Goal: Task Accomplishment & Management: Manage account settings

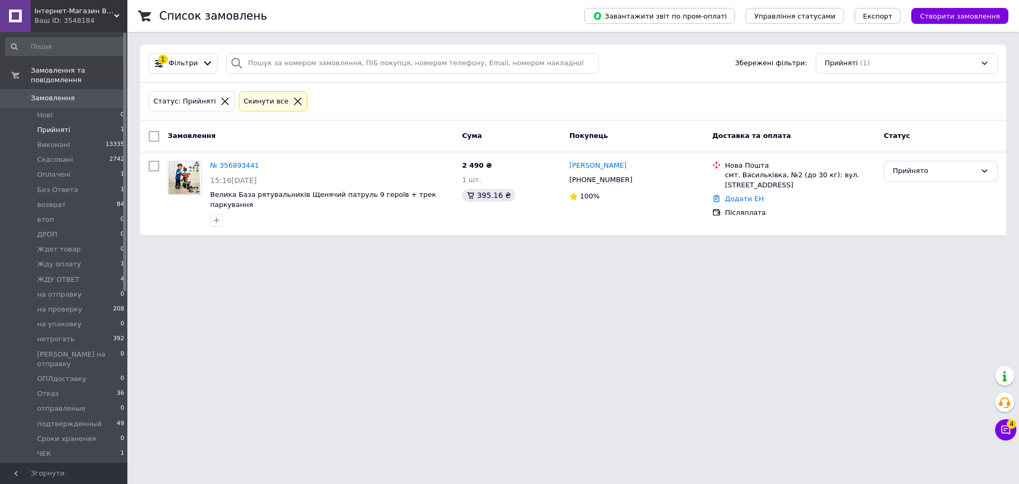
click at [294, 100] on icon at bounding box center [297, 101] width 7 height 7
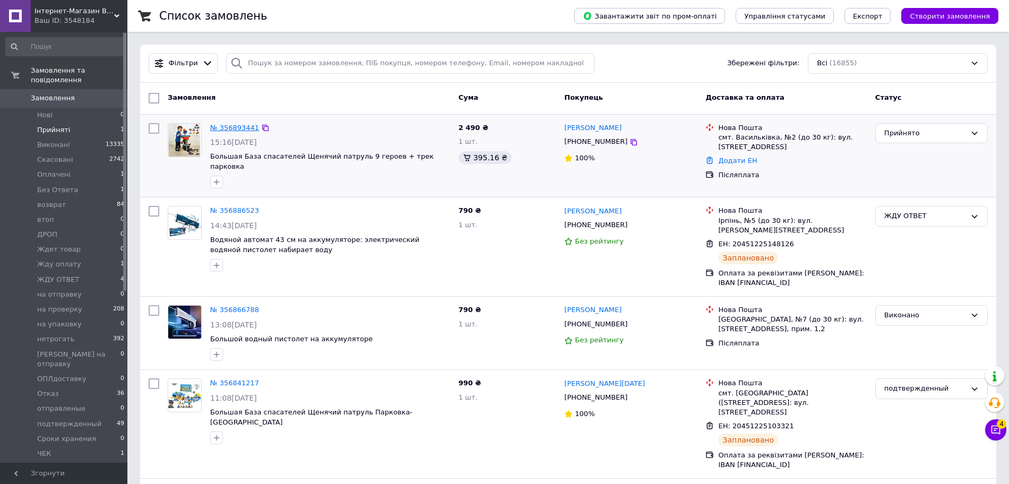
click at [237, 127] on link "№ 356893441" at bounding box center [234, 128] width 49 height 8
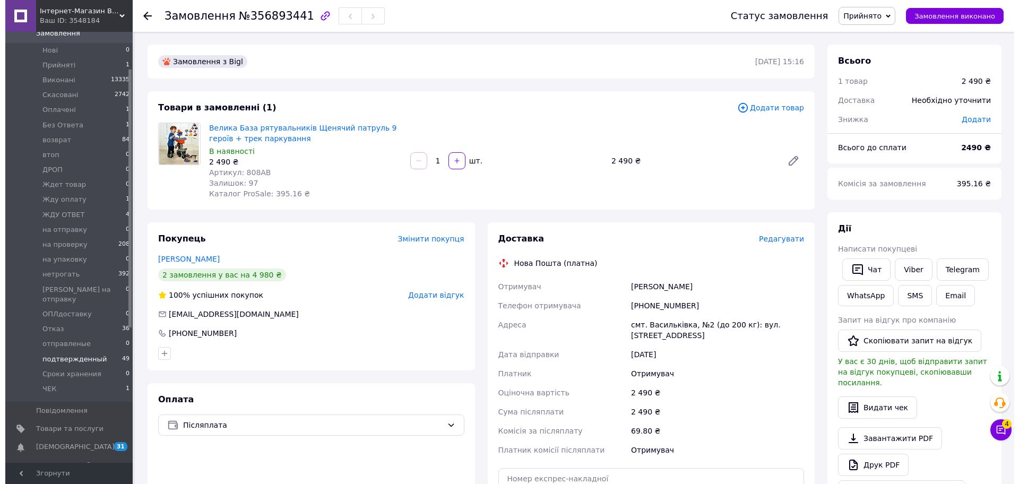
scroll to position [66, 0]
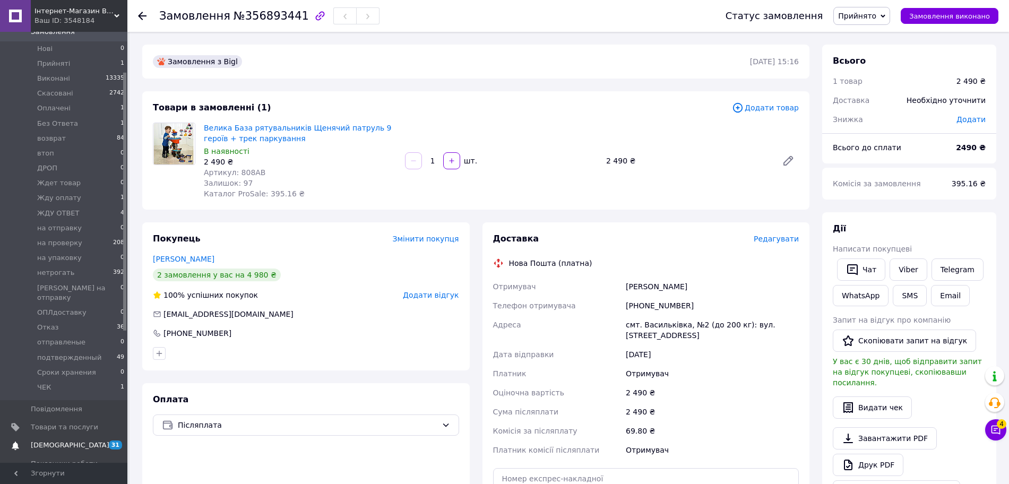
click at [51, 440] on span "[DEMOGRAPHIC_DATA]" at bounding box center [70, 445] width 79 height 10
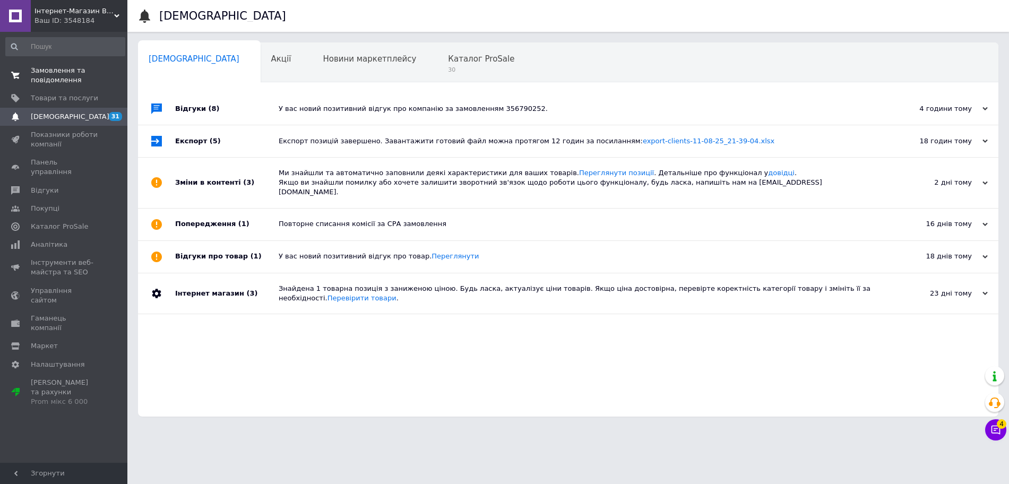
click at [96, 88] on link "Замовлення та повідомлення 0 0" at bounding box center [65, 76] width 131 height 28
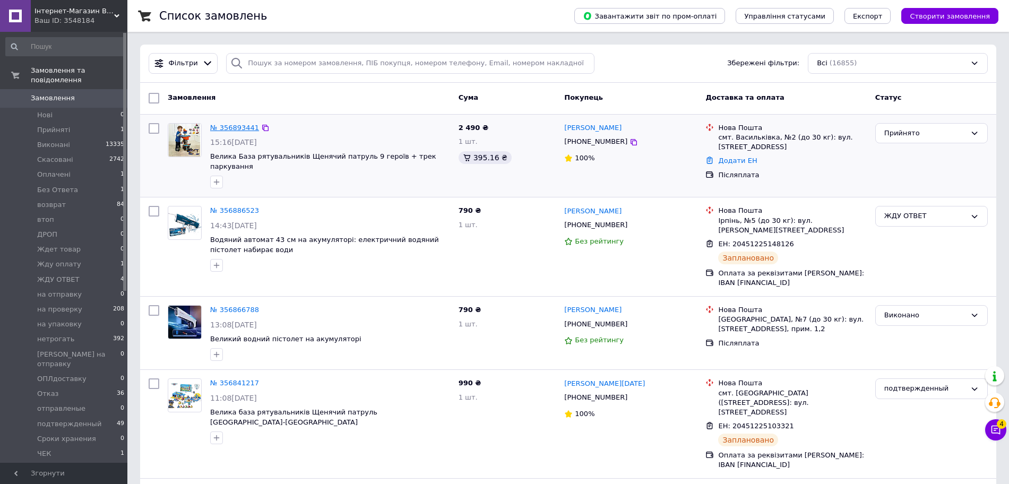
click at [239, 128] on link "№ 356893441" at bounding box center [234, 128] width 49 height 8
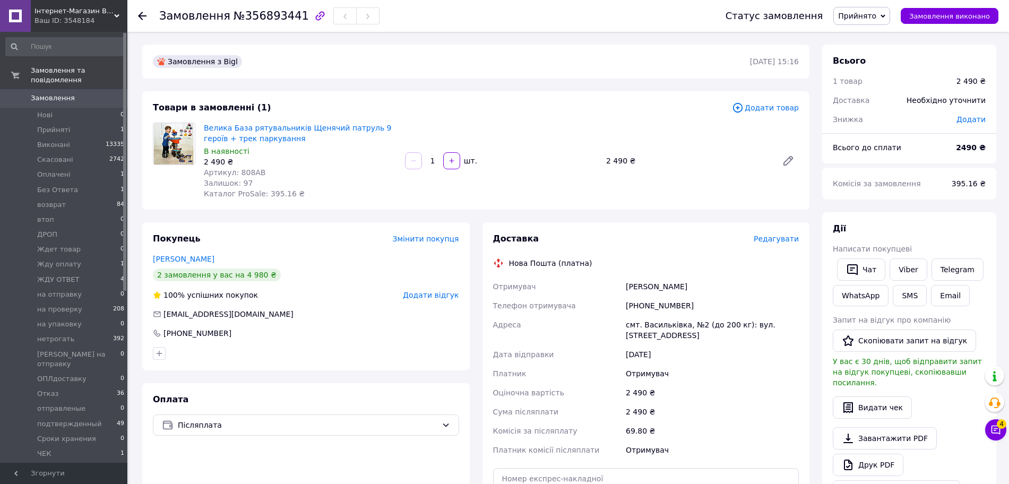
click at [636, 306] on div "[PHONE_NUMBER]" at bounding box center [712, 305] width 177 height 19
copy div "[PHONE_NUMBER]"
click at [674, 286] on div "Тимченко Галина" at bounding box center [712, 286] width 177 height 19
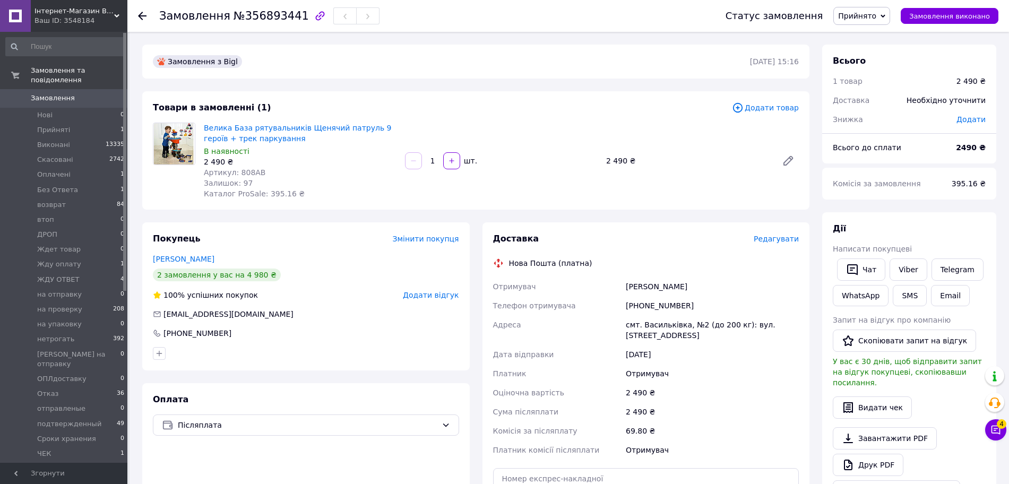
click at [674, 286] on div "Тимченко Галина" at bounding box center [712, 286] width 177 height 19
click at [628, 287] on div "Тимченко Галина" at bounding box center [712, 286] width 177 height 19
click at [625, 282] on div "Тимченко Галина" at bounding box center [712, 286] width 177 height 19
copy div "Тимченко"
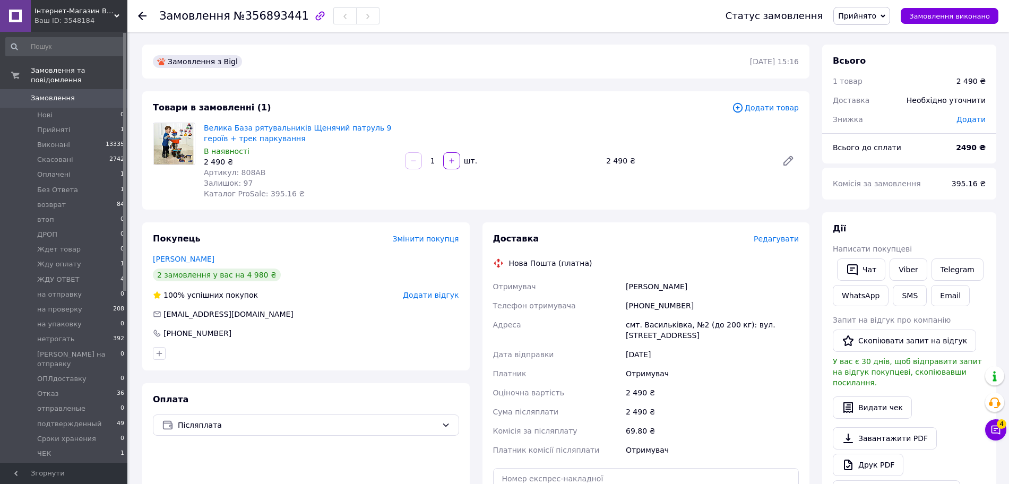
click at [672, 284] on div "Тимченко Галина" at bounding box center [712, 286] width 177 height 19
copy div "Галина"
click at [596, 308] on div "Телефон отримувача" at bounding box center [557, 305] width 133 height 19
drag, startPoint x: 864, startPoint y: 15, endPoint x: 864, endPoint y: 23, distance: 8.0
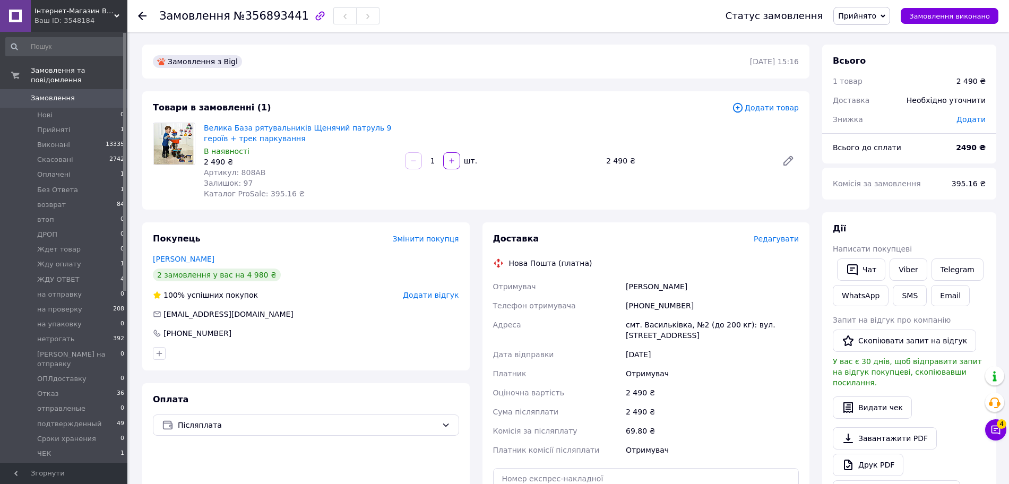
click at [864, 16] on span "Прийнято" at bounding box center [857, 16] width 38 height 8
click at [889, 57] on li "Скасовано" at bounding box center [891, 53] width 115 height 16
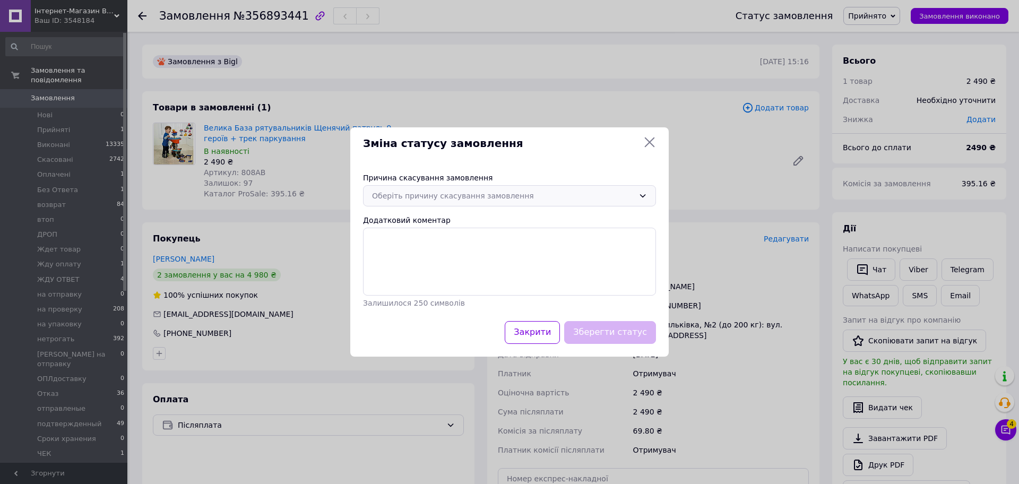
click at [456, 193] on div "Оберіть причину скасування замовлення" at bounding box center [503, 196] width 262 height 12
click at [465, 273] on li "На прохання покупця" at bounding box center [510, 279] width 292 height 20
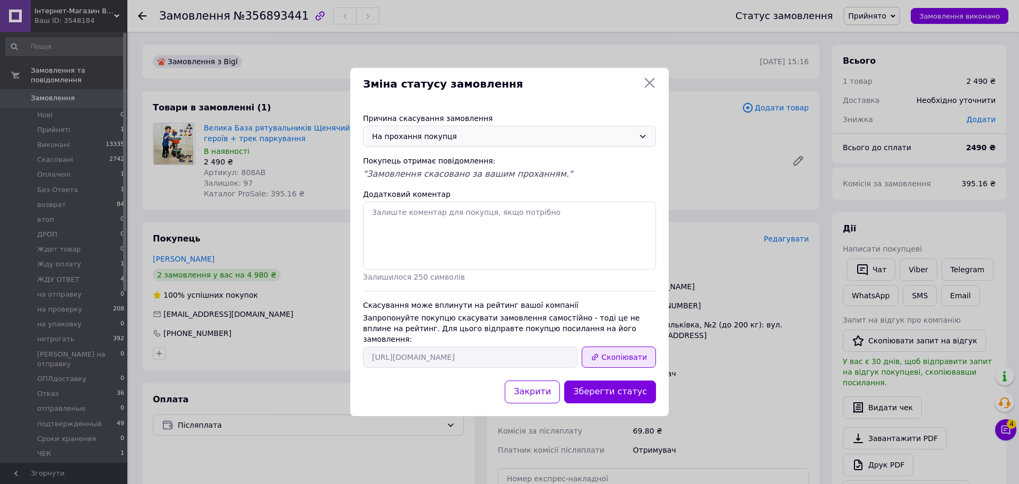
click at [622, 350] on button "Скопіювати" at bounding box center [619, 357] width 74 height 21
click at [648, 88] on icon at bounding box center [649, 82] width 13 height 13
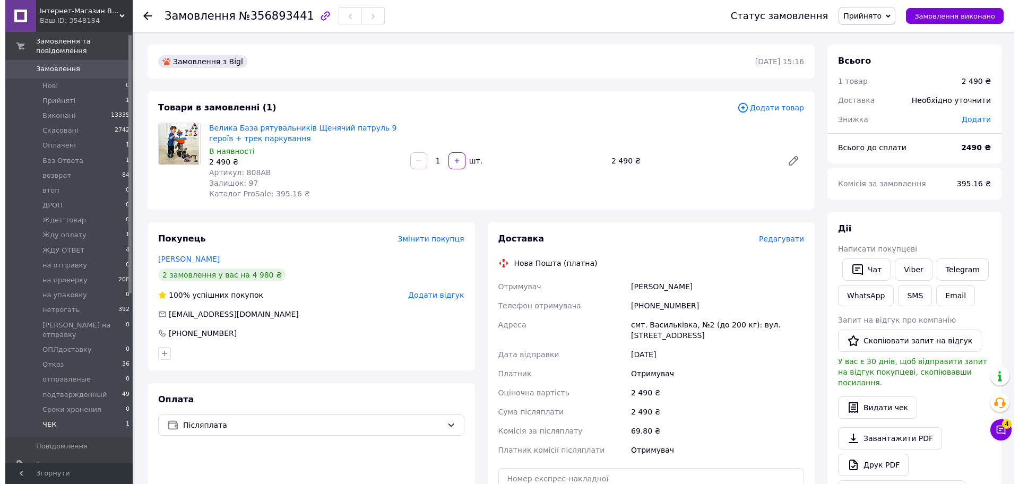
scroll to position [66, 0]
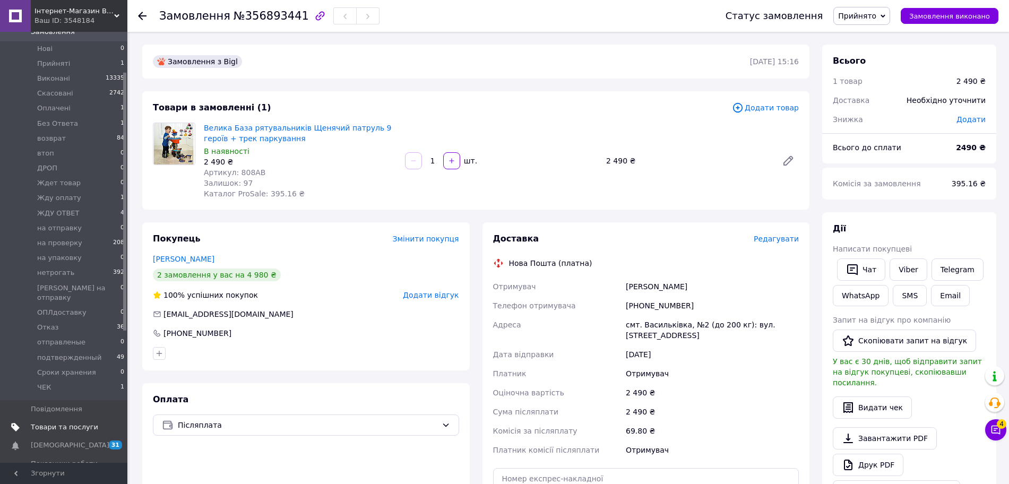
click at [71, 418] on link "Товари та послуги" at bounding box center [65, 427] width 131 height 18
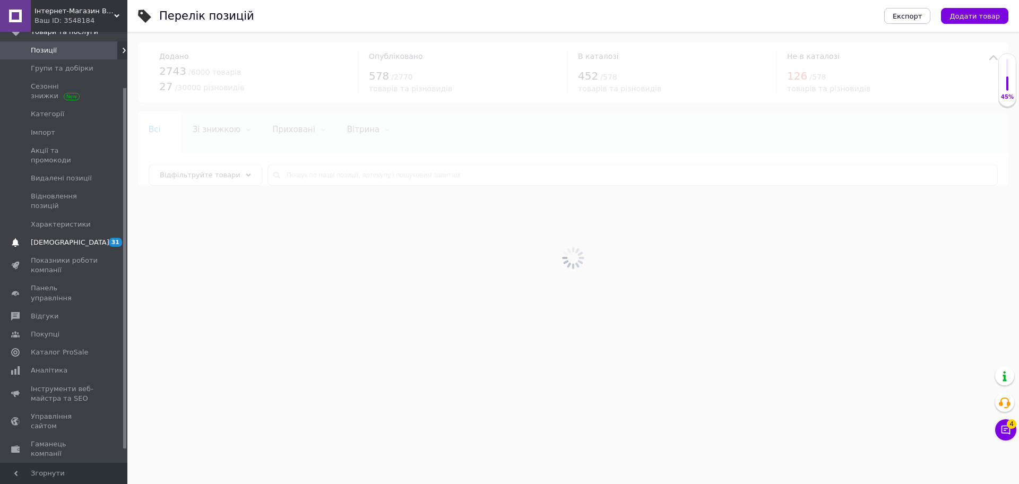
click at [77, 238] on span "[DEMOGRAPHIC_DATA]" at bounding box center [64, 243] width 67 height 10
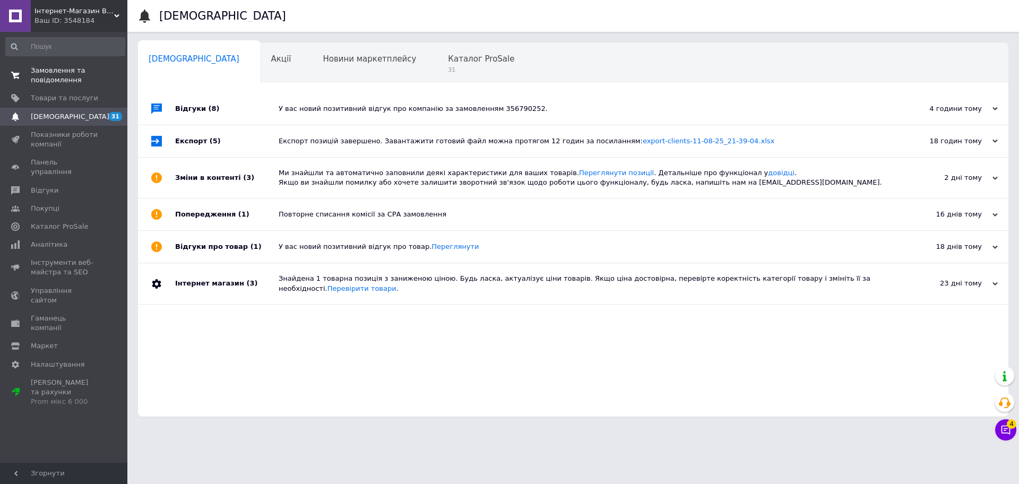
click at [89, 77] on span "Замовлення та повідомлення" at bounding box center [64, 75] width 67 height 19
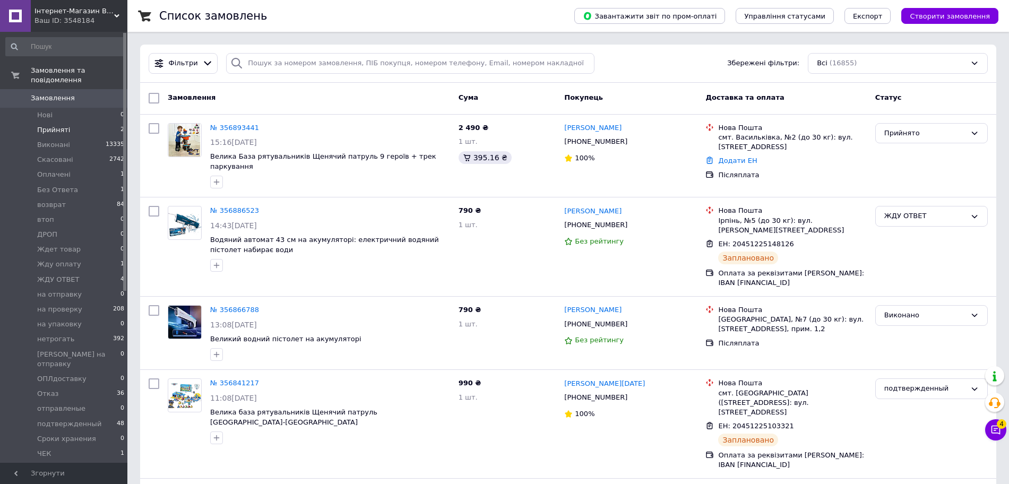
click at [109, 124] on li "Прийняті 2" at bounding box center [65, 130] width 131 height 15
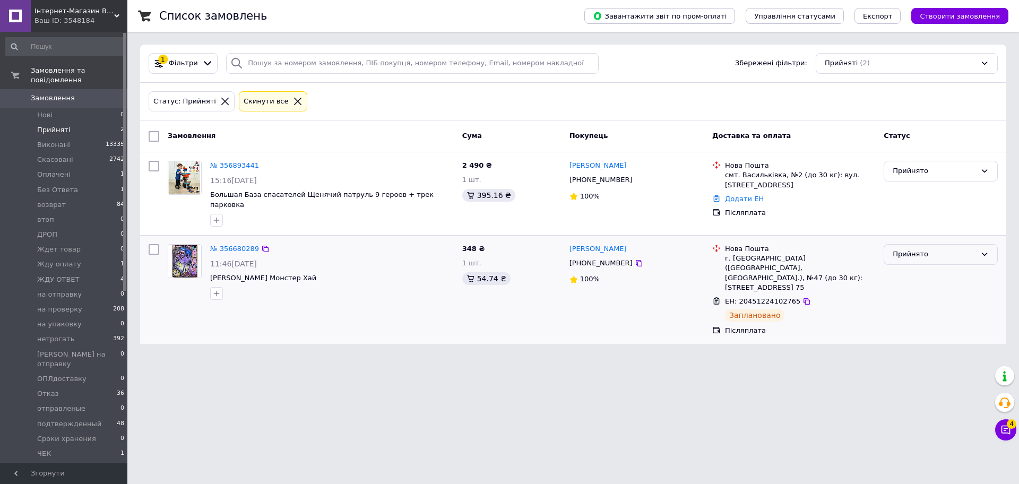
click at [947, 253] on div "Прийнято" at bounding box center [941, 254] width 114 height 21
click at [944, 308] on li "подтвержденный" at bounding box center [940, 318] width 113 height 20
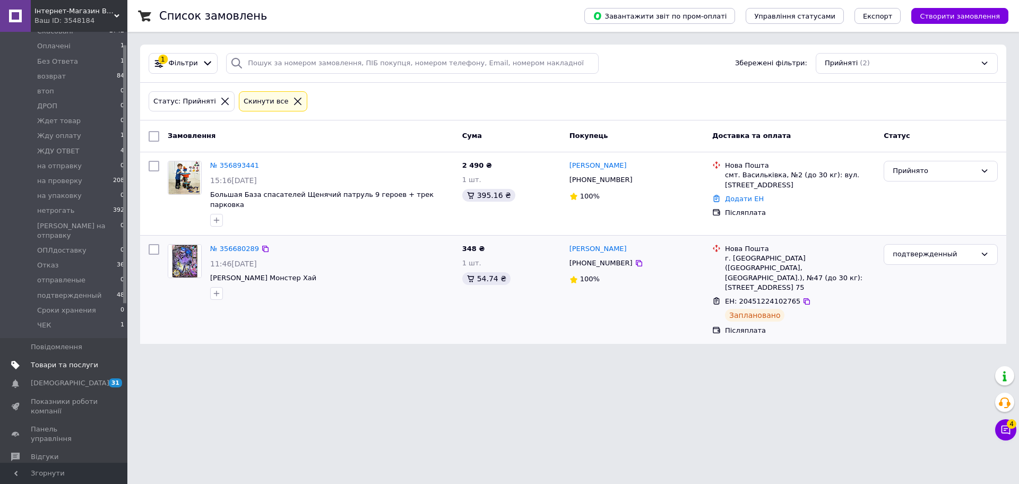
scroll to position [133, 0]
click at [73, 374] on span "[DEMOGRAPHIC_DATA]" at bounding box center [64, 379] width 67 height 10
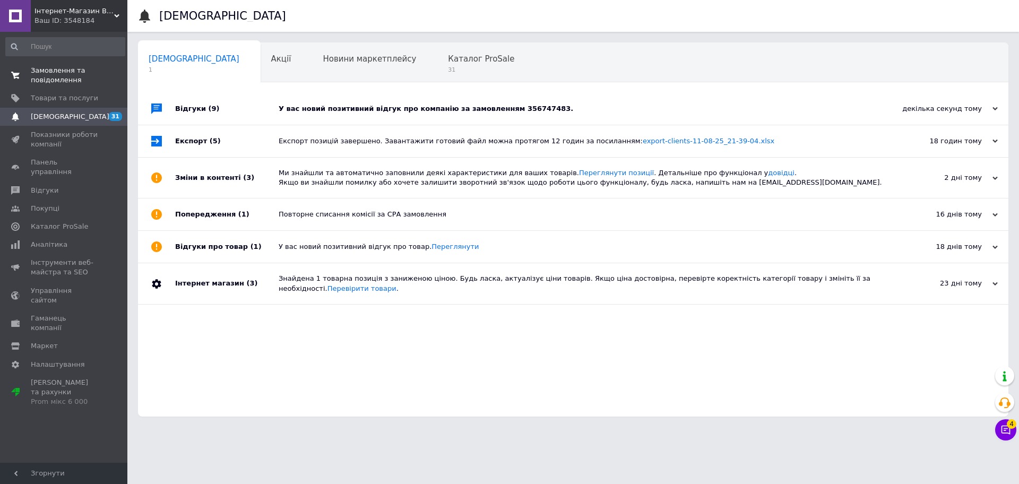
click at [116, 71] on span "0 0" at bounding box center [112, 75] width 29 height 19
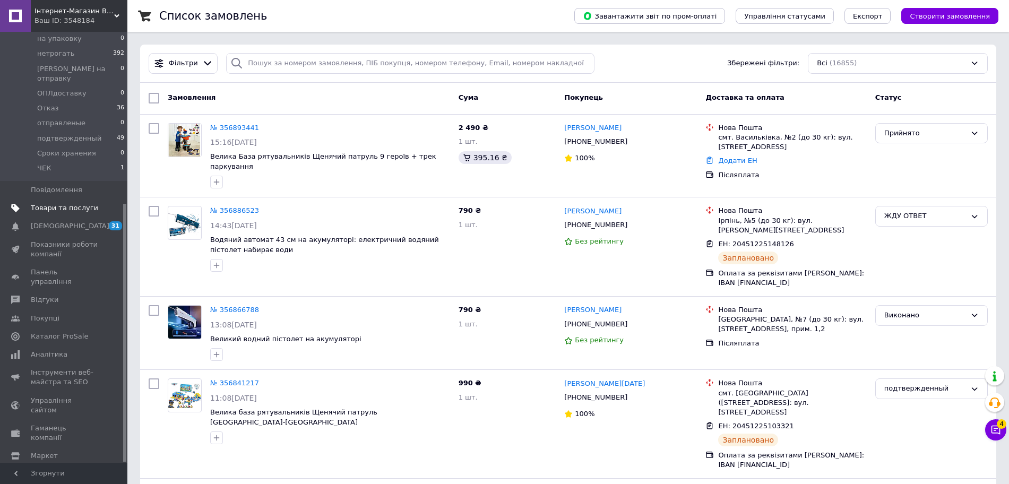
click at [73, 199] on link "Товари та послуги" at bounding box center [65, 208] width 131 height 18
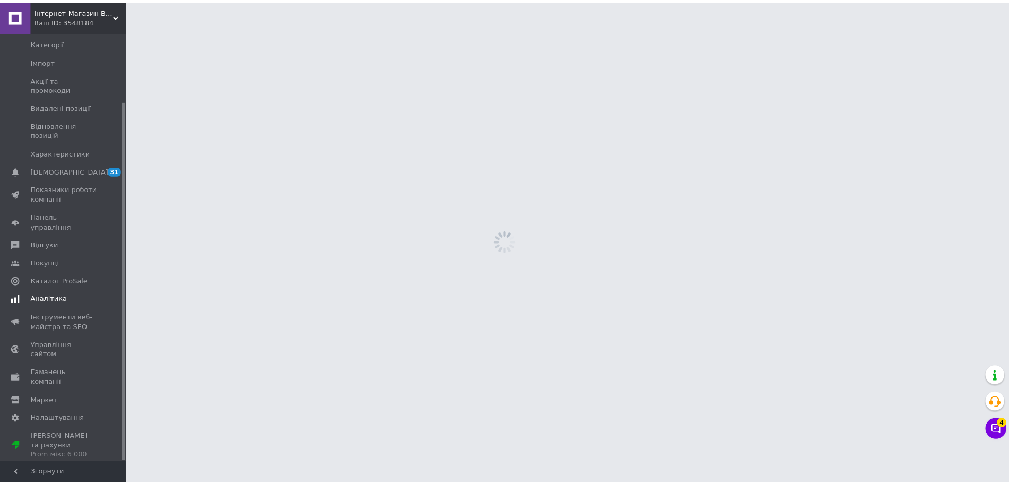
scroll to position [82, 0]
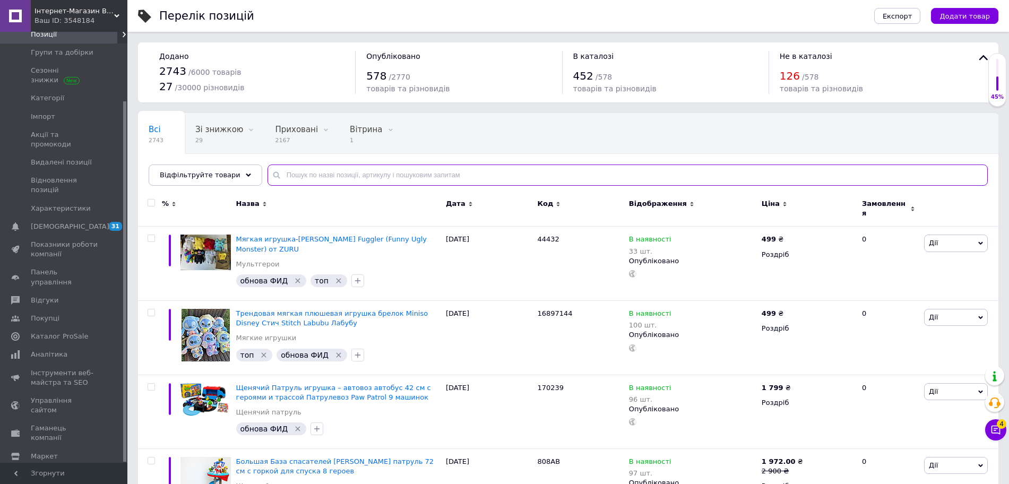
click at [299, 184] on input "text" at bounding box center [627, 175] width 720 height 21
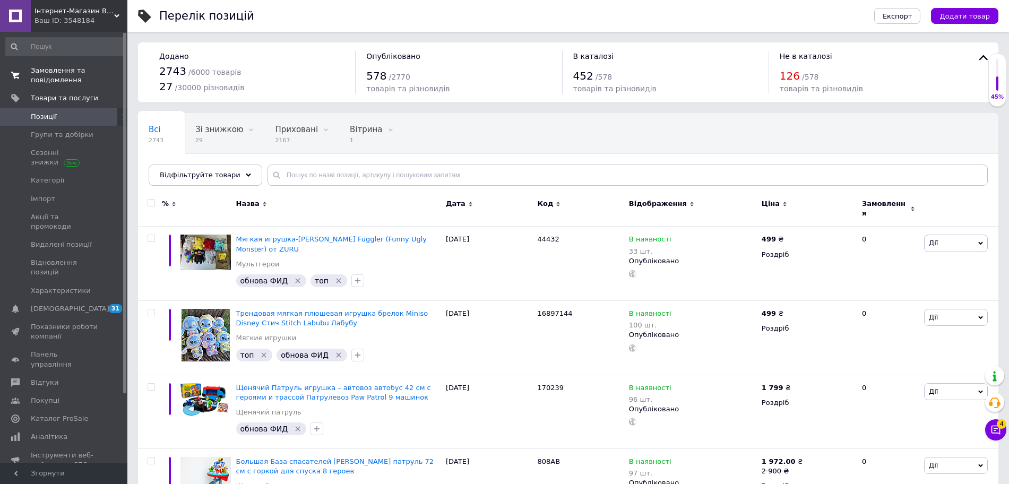
click at [115, 86] on link "Замовлення та повідомлення 0 0" at bounding box center [65, 76] width 131 height 28
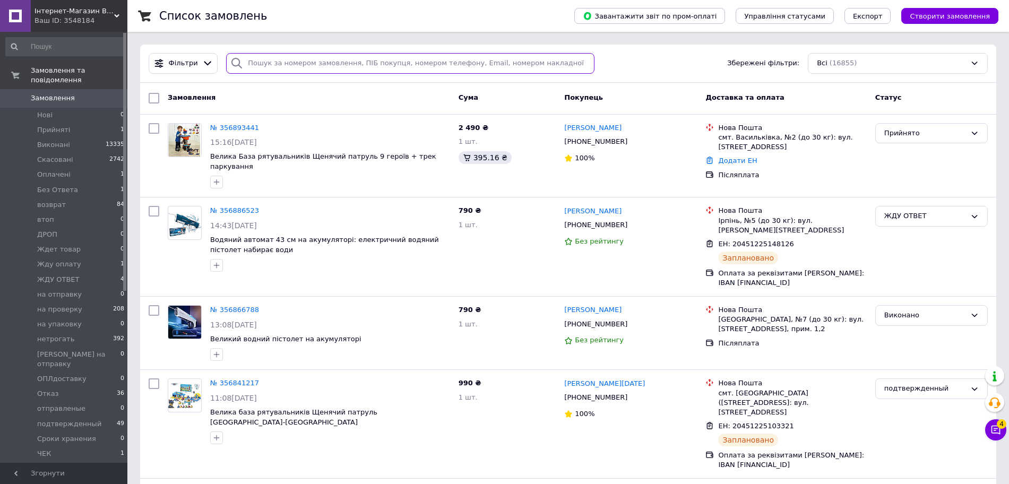
click at [300, 65] on input "search" at bounding box center [410, 63] width 368 height 21
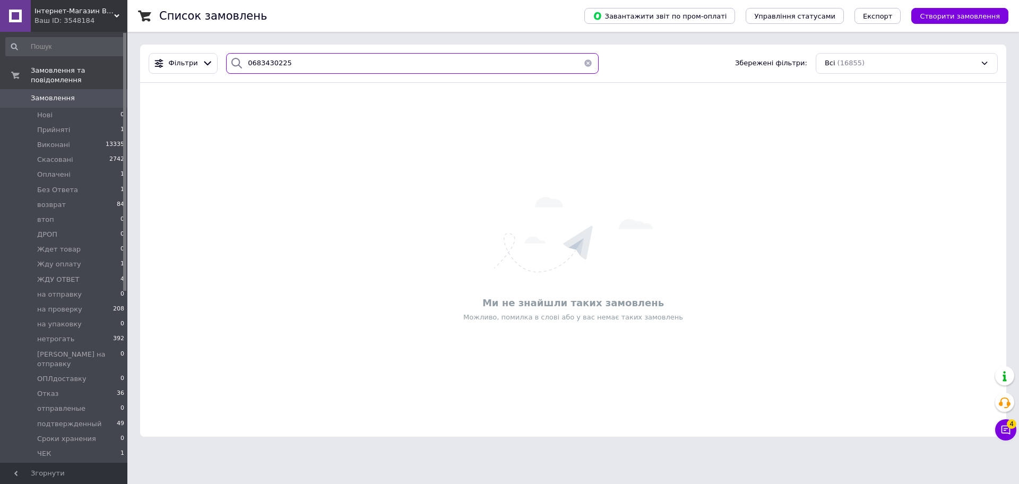
click at [282, 64] on input "0683430225" at bounding box center [412, 63] width 373 height 21
type input "0683430225"
click at [585, 64] on button "button" at bounding box center [587, 63] width 21 height 21
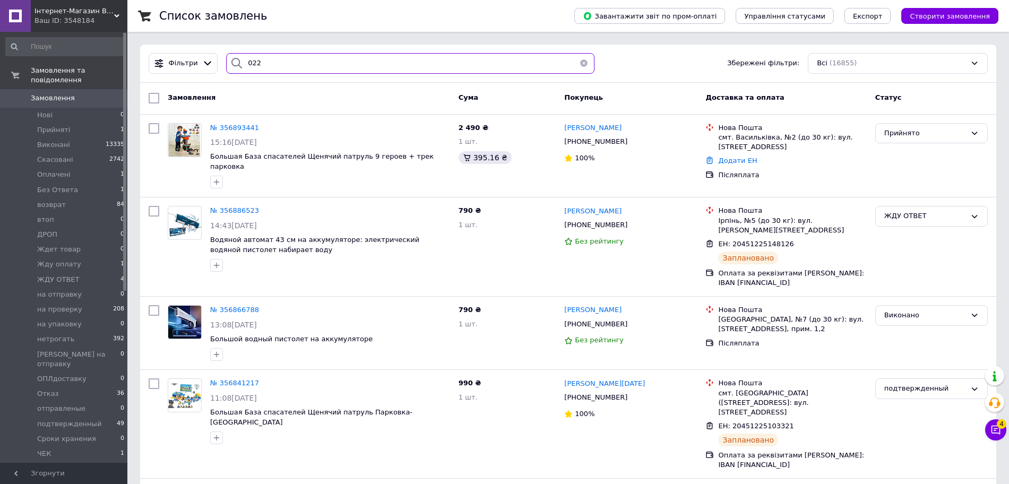
type input "0225"
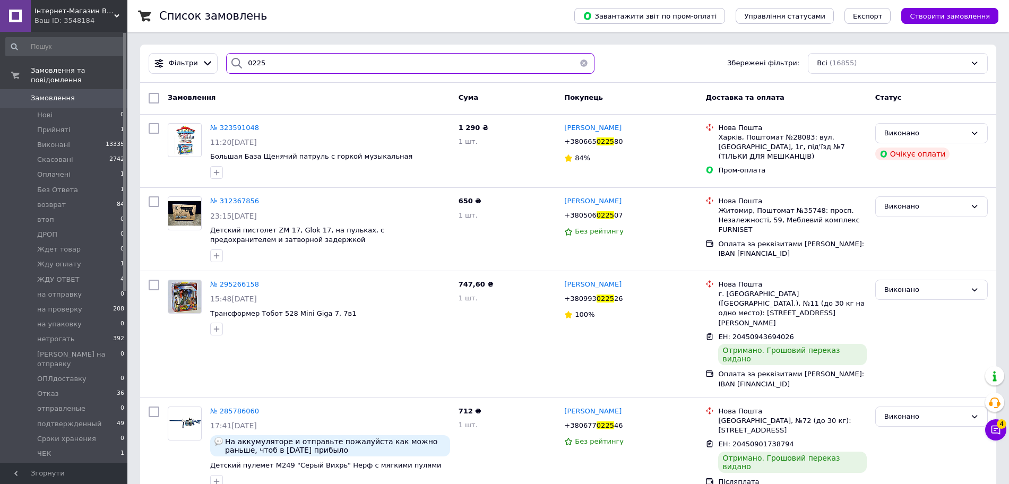
click at [308, 64] on input "0225" at bounding box center [410, 63] width 368 height 21
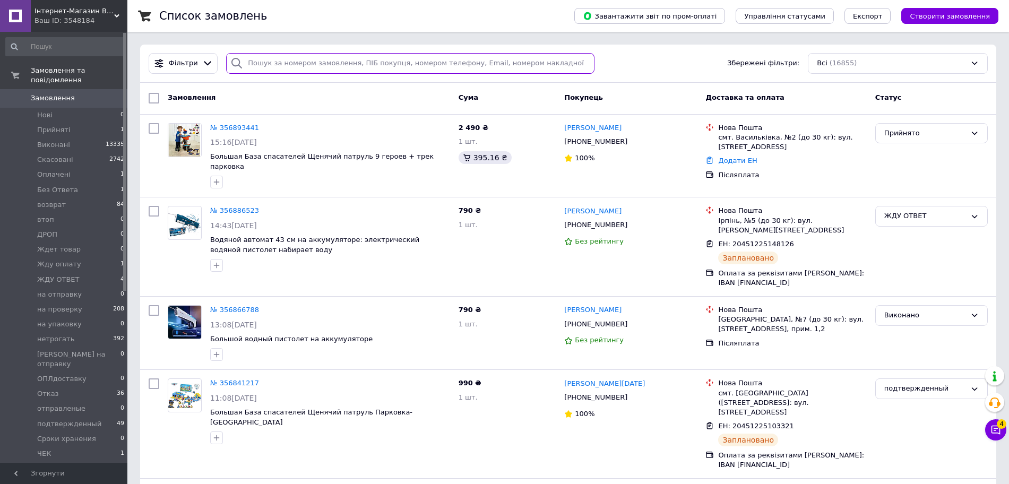
paste input "Савченко"
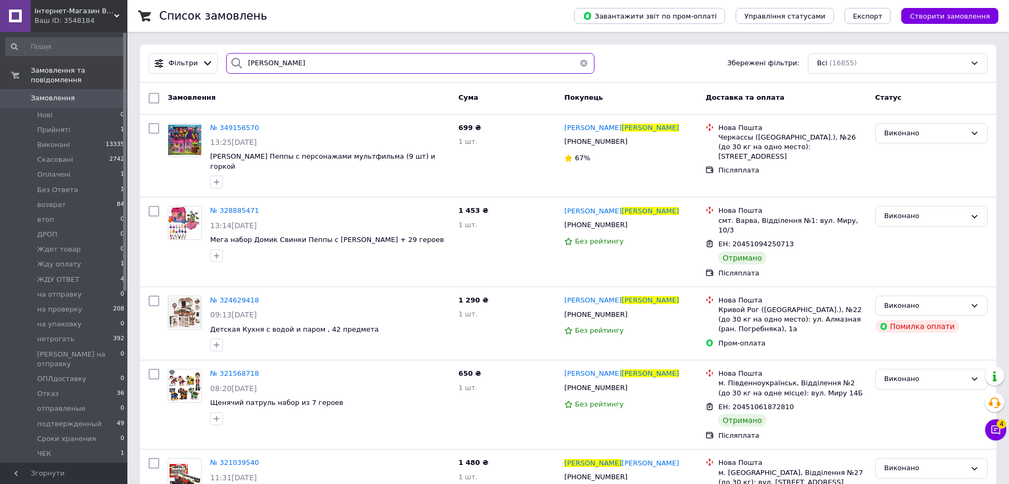
type input "Савченко"
click at [577, 60] on button "button" at bounding box center [583, 63] width 21 height 21
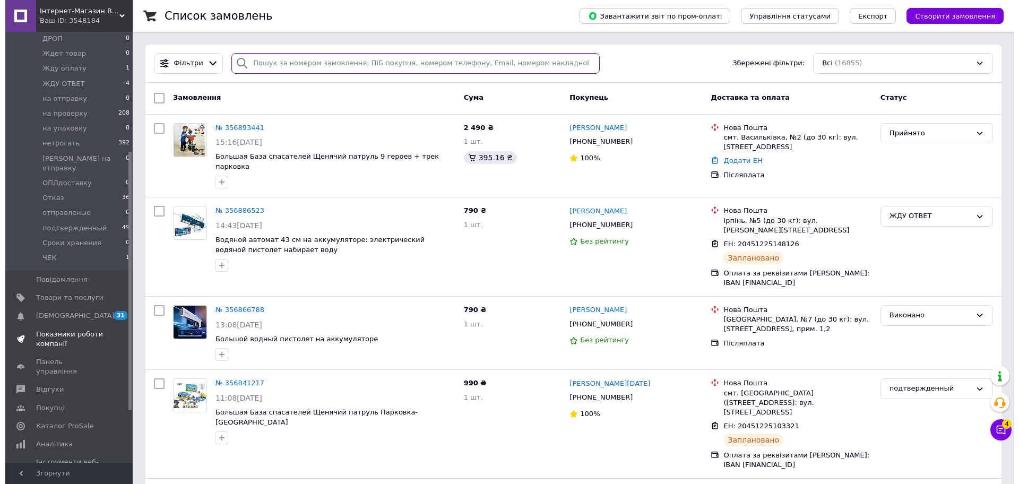
scroll to position [199, 0]
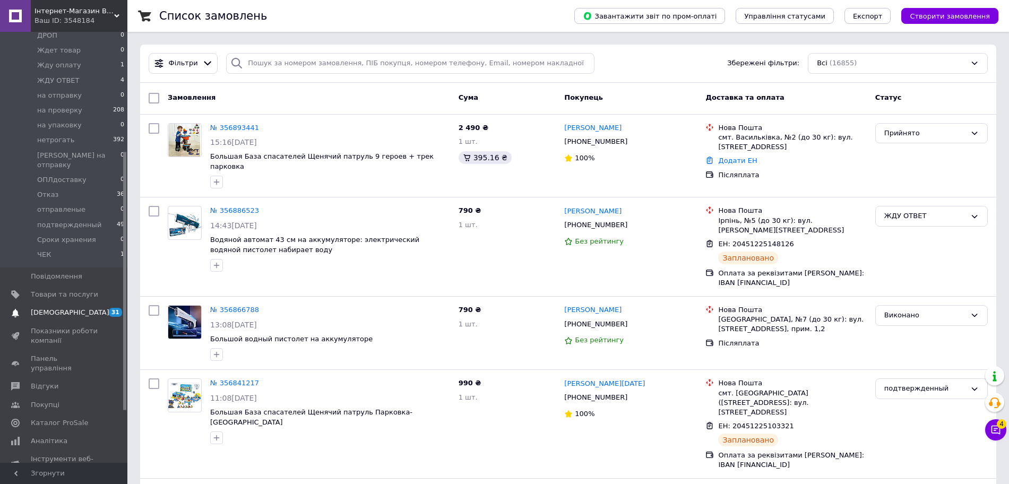
click at [75, 304] on link "Сповіщення 31 0" at bounding box center [65, 313] width 131 height 18
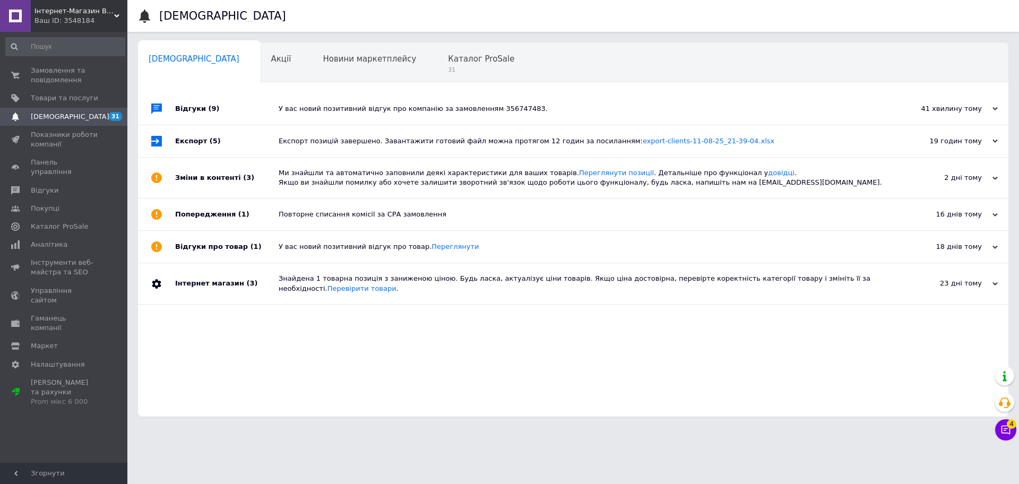
click at [66, 79] on span "Замовлення та повідомлення" at bounding box center [64, 75] width 67 height 19
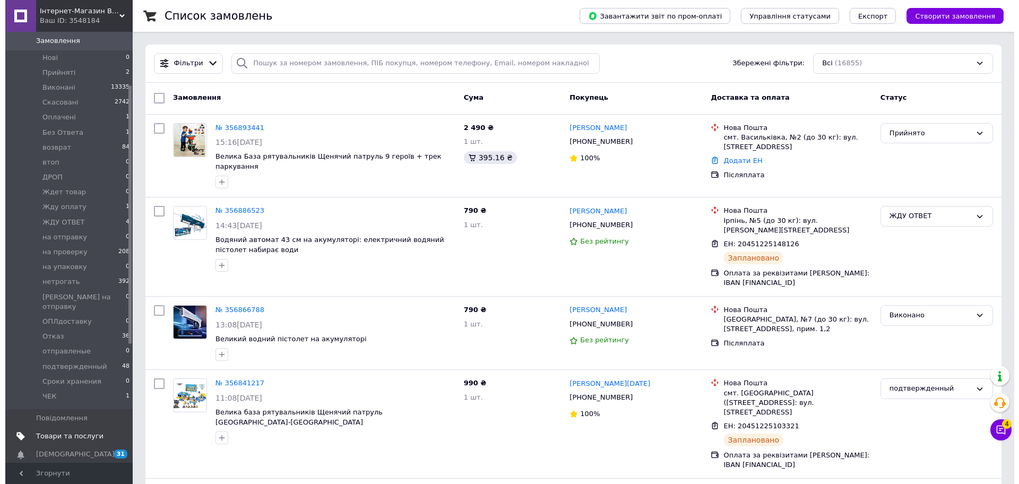
scroll to position [133, 0]
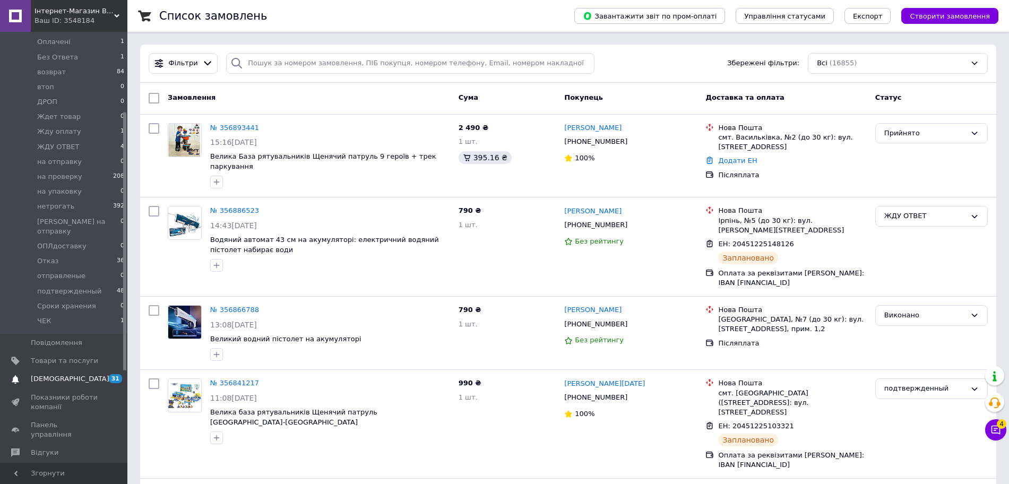
click at [81, 374] on span "[DEMOGRAPHIC_DATA]" at bounding box center [64, 379] width 67 height 10
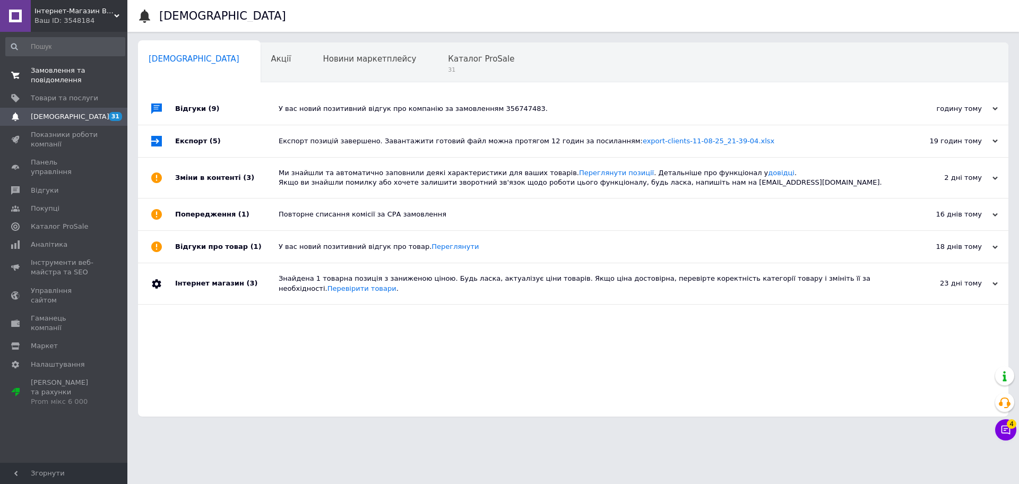
click at [79, 81] on span "Замовлення та повідомлення" at bounding box center [64, 75] width 67 height 19
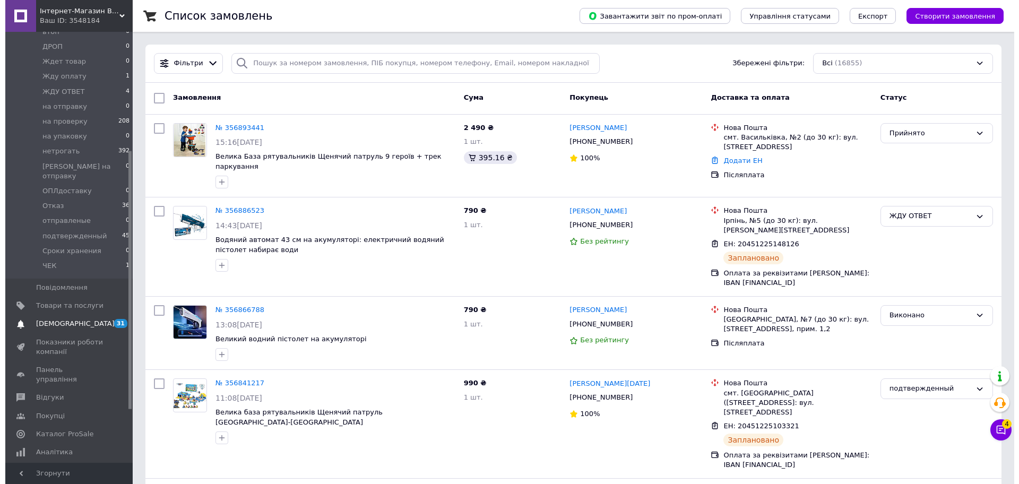
scroll to position [199, 0]
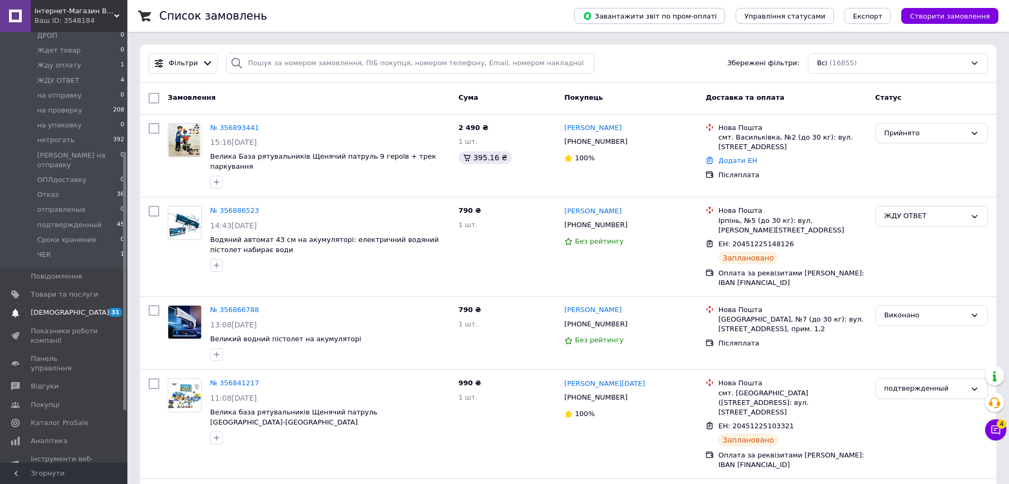
click at [81, 308] on span "[DEMOGRAPHIC_DATA]" at bounding box center [64, 313] width 67 height 10
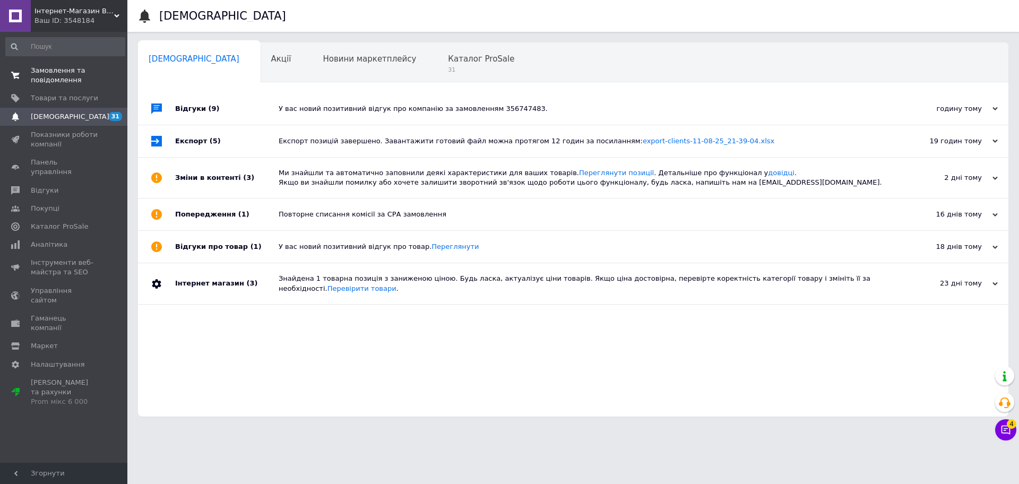
click at [60, 66] on span "Замовлення та повідомлення" at bounding box center [64, 75] width 67 height 19
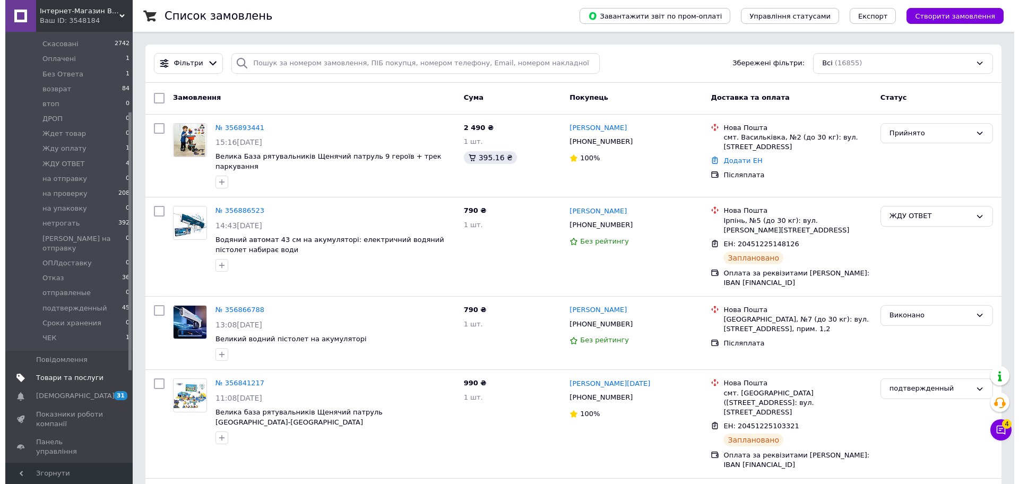
scroll to position [133, 0]
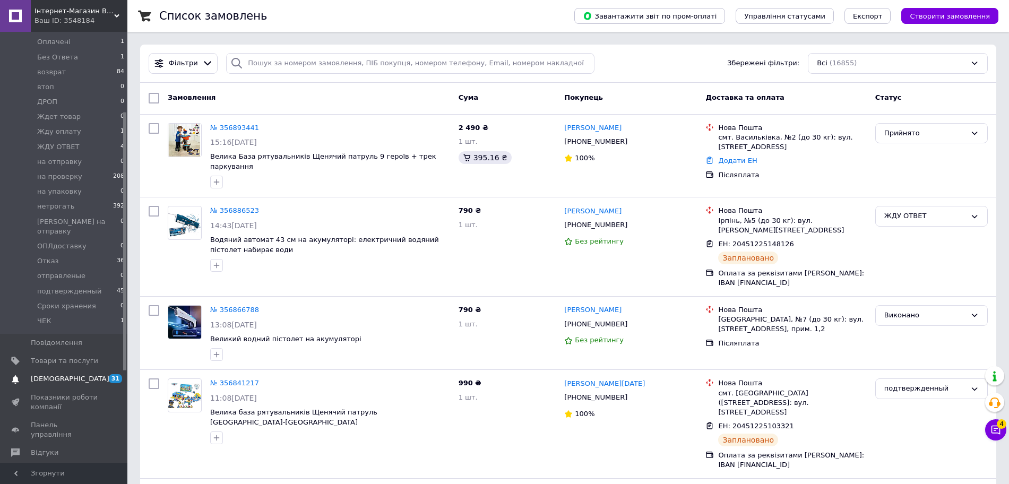
click at [63, 370] on link "Сповіщення 31 0" at bounding box center [65, 379] width 131 height 18
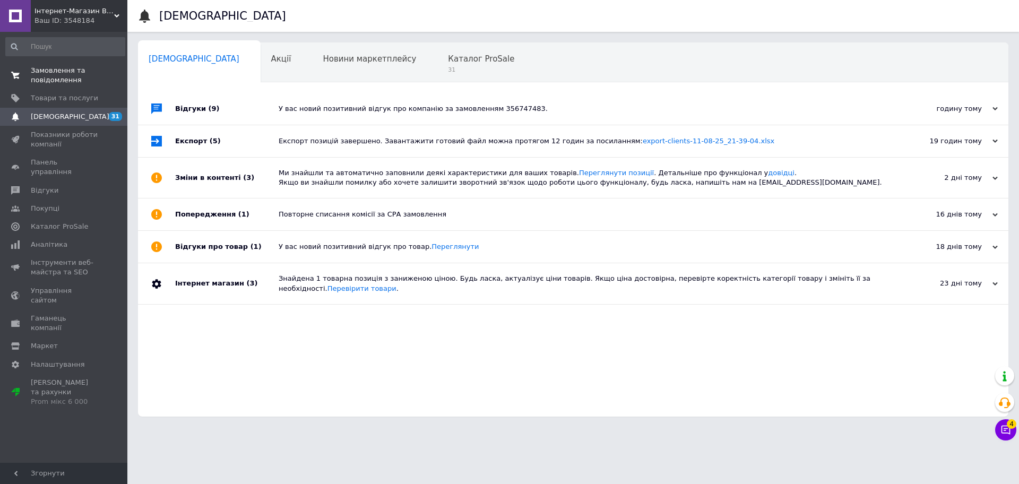
click at [68, 76] on span "Замовлення та повідомлення" at bounding box center [64, 75] width 67 height 19
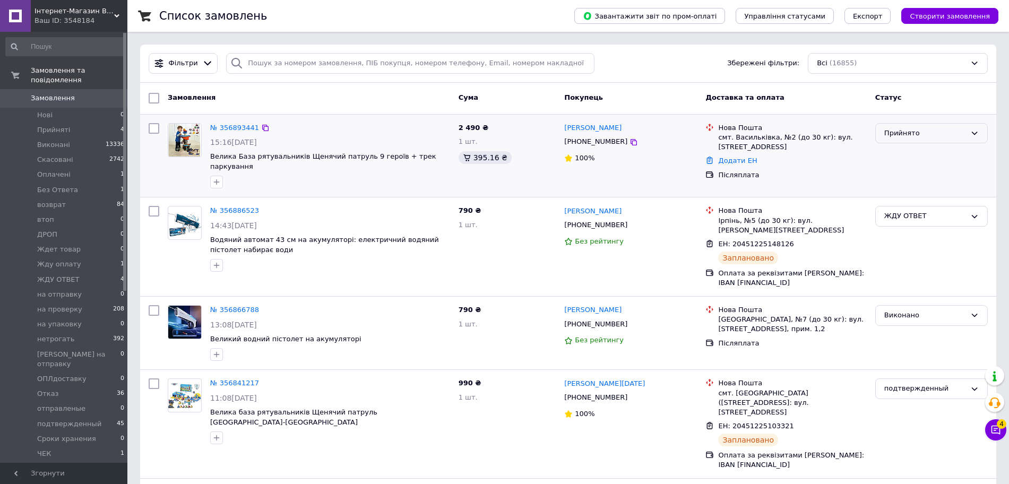
click at [907, 131] on div "Прийнято" at bounding box center [925, 133] width 82 height 11
click at [919, 172] on li "Скасовано" at bounding box center [931, 175] width 111 height 20
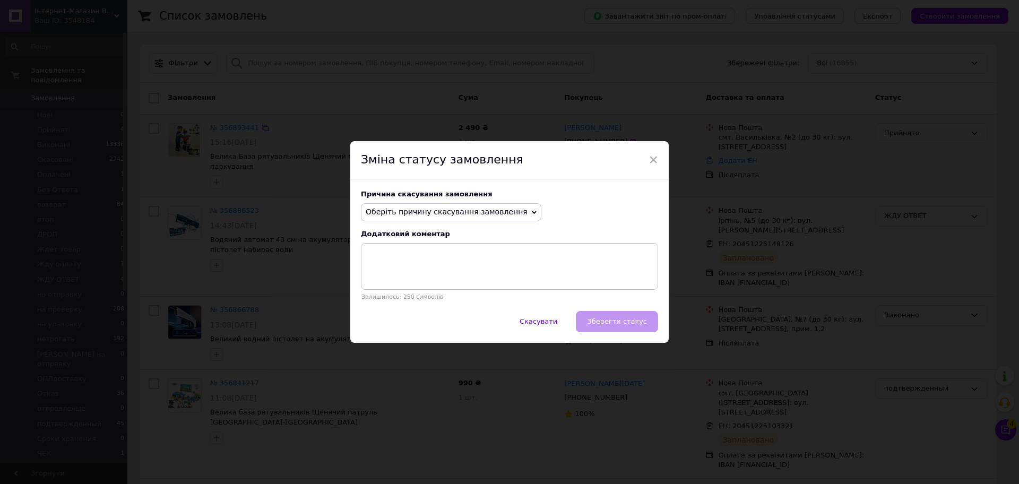
click at [466, 214] on span "Оберіть причину скасування замовлення" at bounding box center [447, 212] width 162 height 8
click at [443, 275] on li "На прохання покупця" at bounding box center [450, 277] width 179 height 15
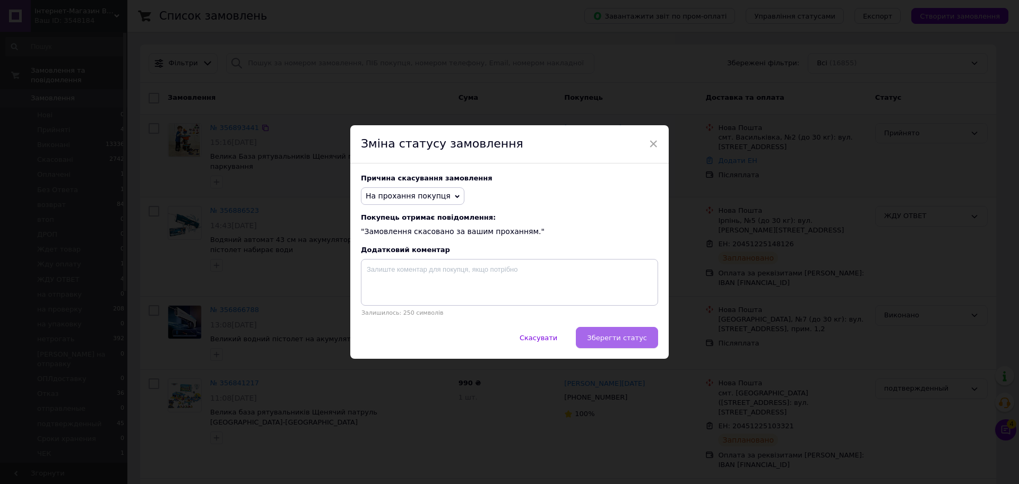
click at [629, 332] on button "Зберегти статус" at bounding box center [617, 337] width 82 height 21
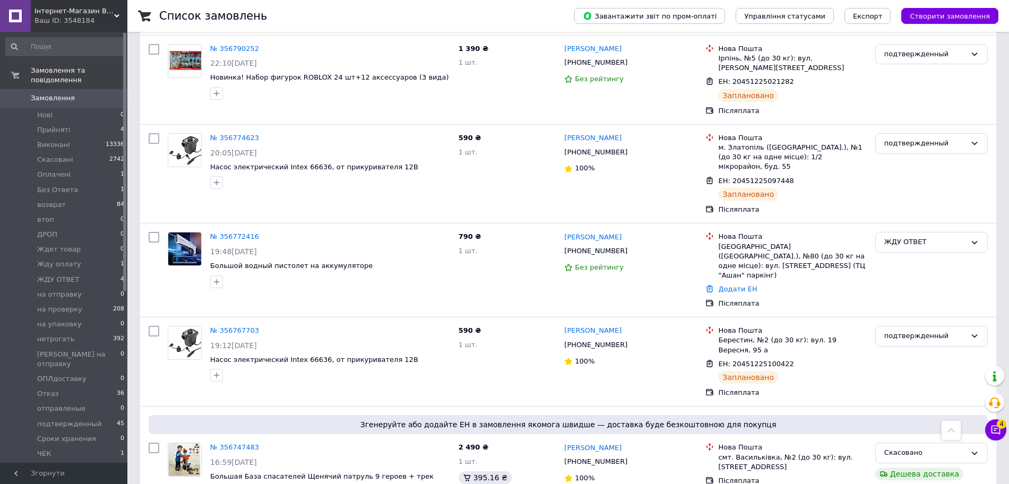
scroll to position [730, 0]
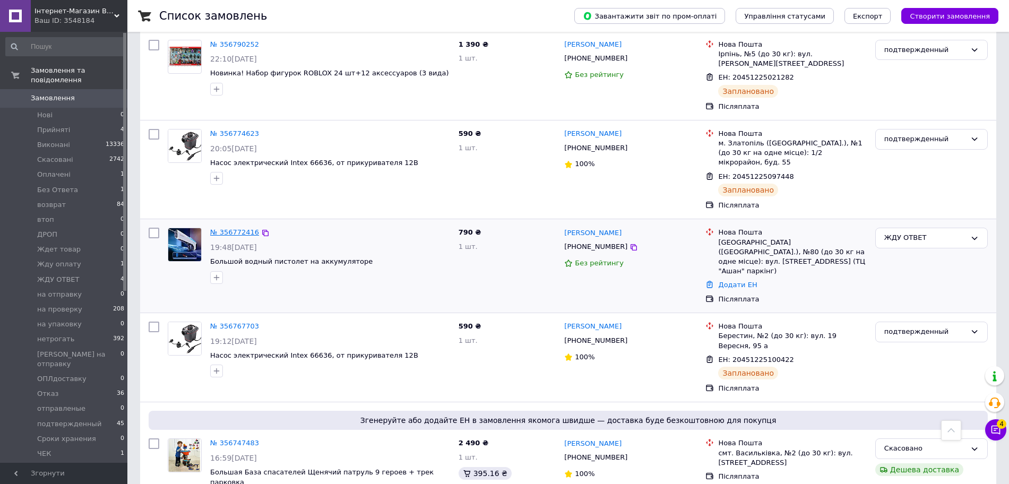
click at [239, 228] on link "№ 356772416" at bounding box center [234, 232] width 49 height 8
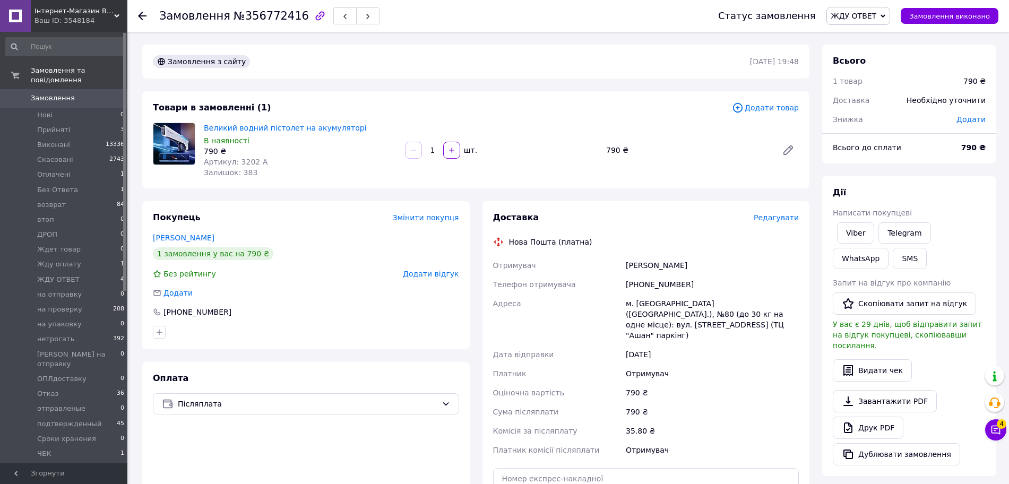
click at [767, 210] on div "Доставка Редагувати Нова Пошта (платна) Отримувач Роланд Федотенков Телефон отр…" at bounding box center [645, 386] width 327 height 371
click at [768, 214] on span "Редагувати" at bounding box center [776, 217] width 45 height 8
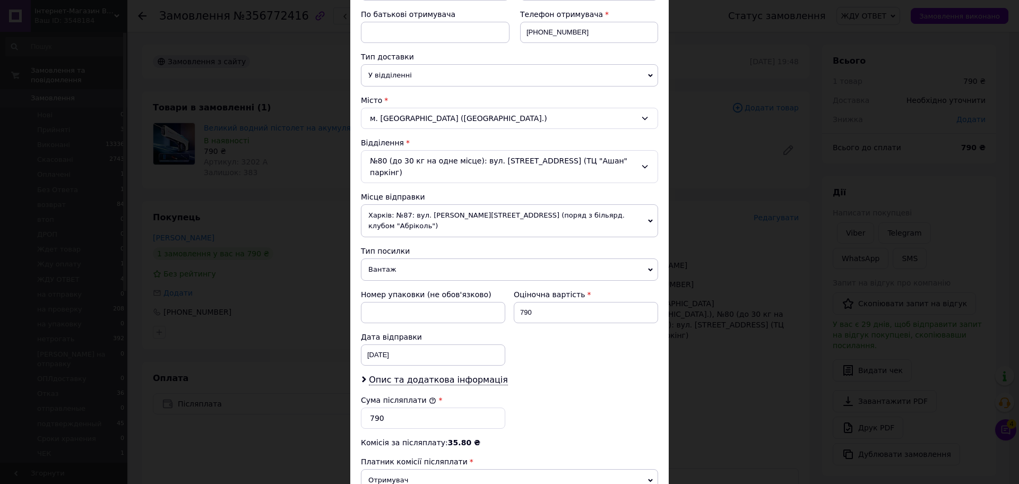
scroll to position [199, 0]
drag, startPoint x: 530, startPoint y: 300, endPoint x: 530, endPoint y: 294, distance: 6.4
click at [530, 302] on input "790" at bounding box center [586, 312] width 144 height 21
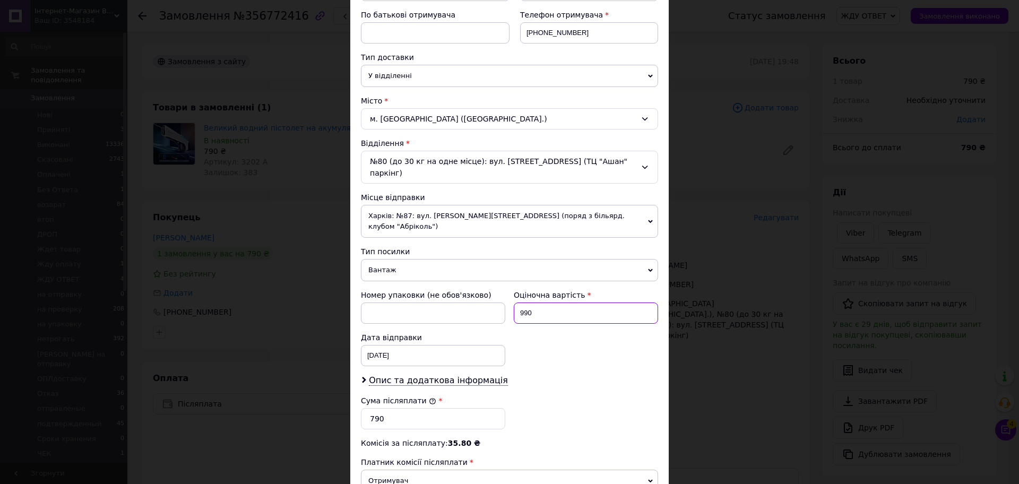
click at [561, 302] on input "990" at bounding box center [586, 312] width 144 height 21
type input "990"
click at [434, 408] on input "790" at bounding box center [433, 418] width 144 height 21
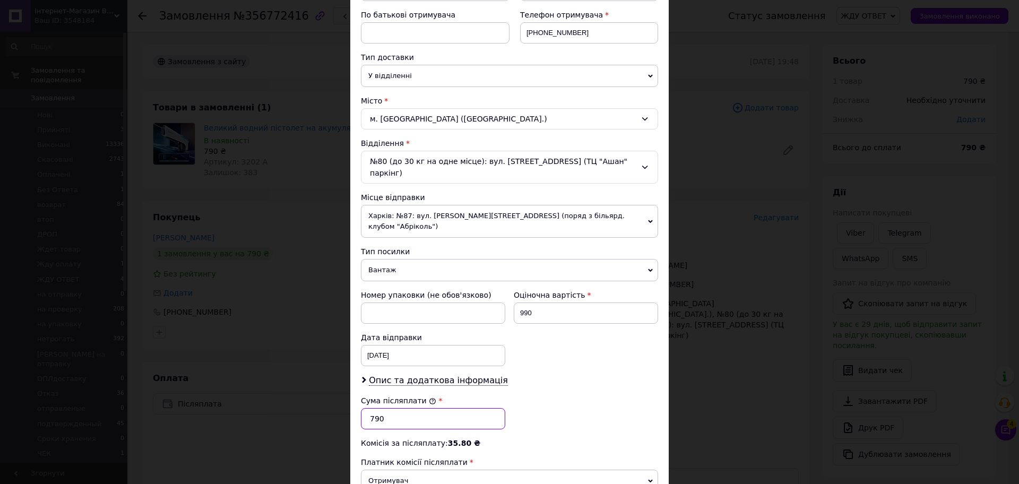
paste input "9"
type input "990"
click at [544, 391] on div "Сума післяплати * 990" at bounding box center [510, 412] width 306 height 42
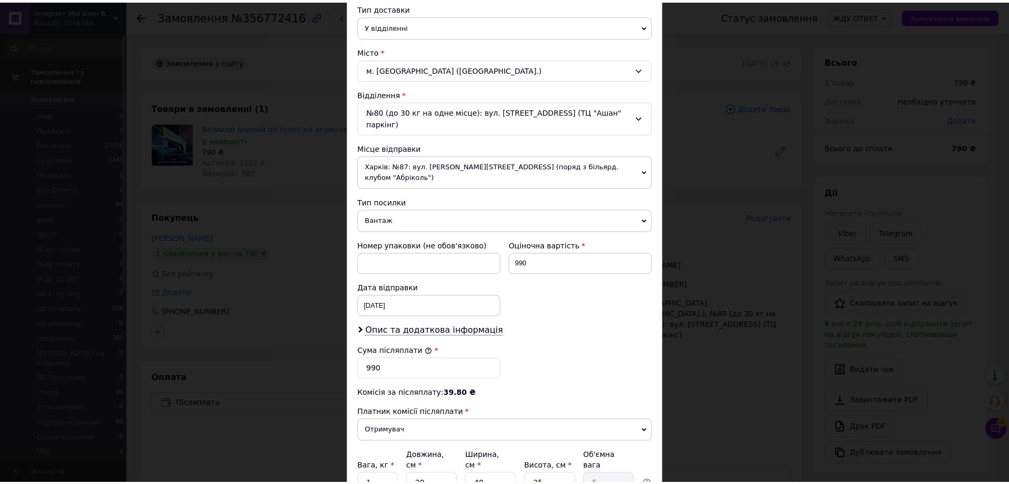
scroll to position [326, 0]
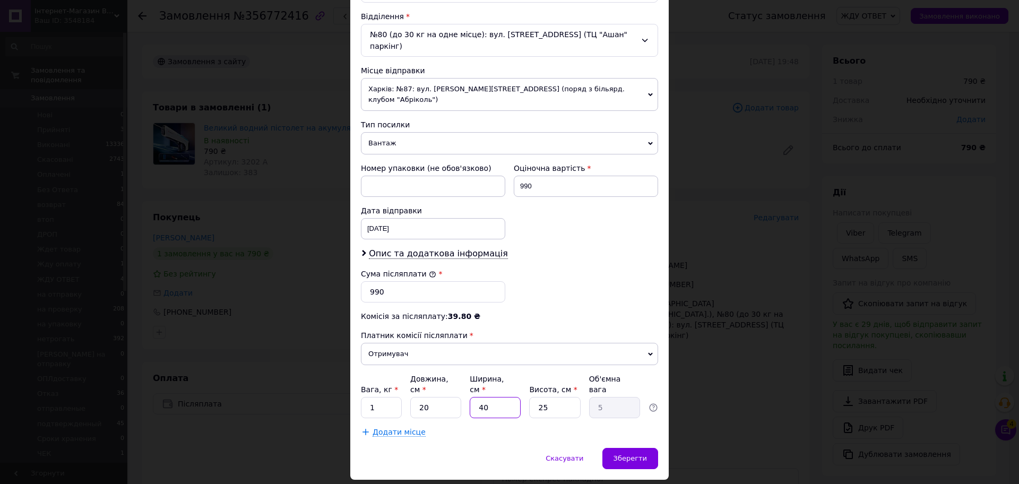
click at [486, 397] on input "40" at bounding box center [495, 407] width 51 height 21
drag, startPoint x: 486, startPoint y: 379, endPoint x: 476, endPoint y: 362, distance: 20.2
click at [479, 397] on input "40" at bounding box center [495, 407] width 51 height 21
type input "2"
type input "0.25"
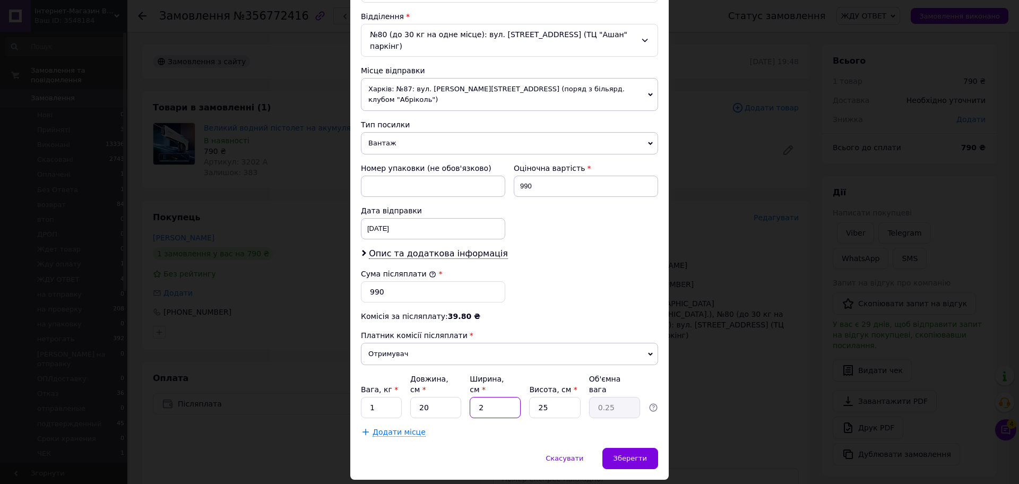
type input "20"
type input "2.5"
type input "20"
click at [613, 448] on div "Зберегти" at bounding box center [630, 458] width 56 height 21
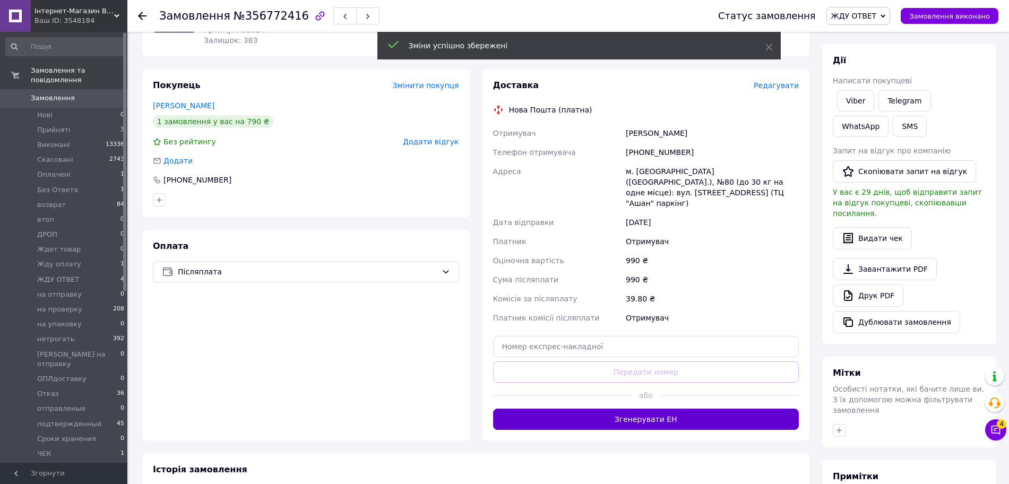
scroll to position [133, 0]
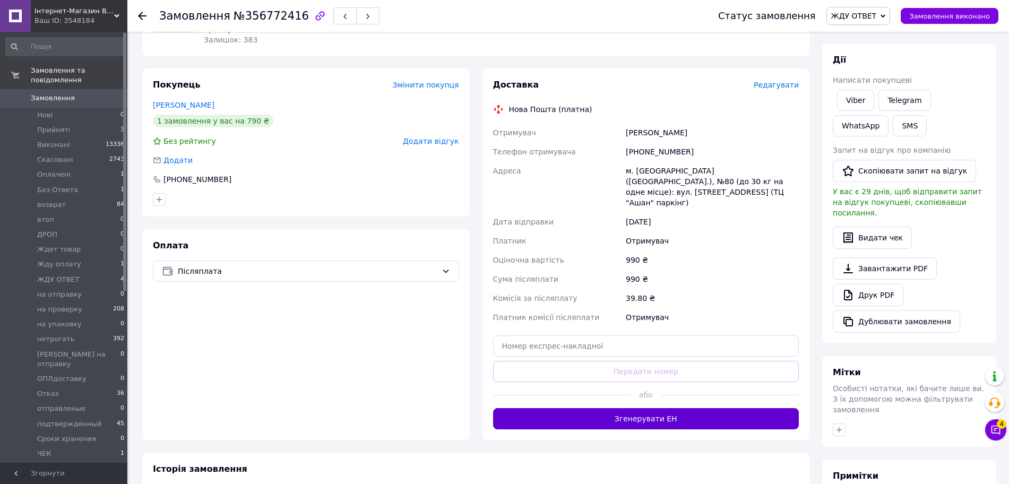
click at [644, 408] on button "Згенерувати ЕН" at bounding box center [646, 418] width 306 height 21
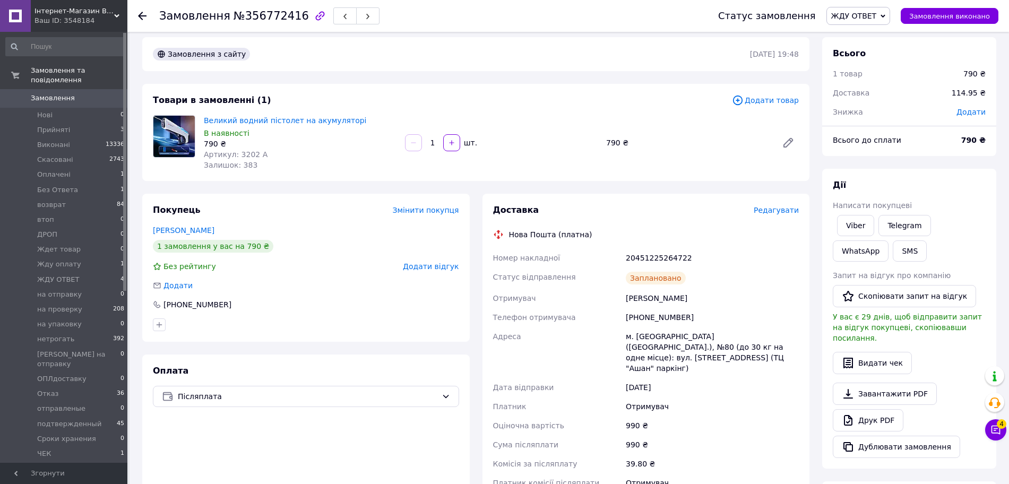
scroll to position [0, 0]
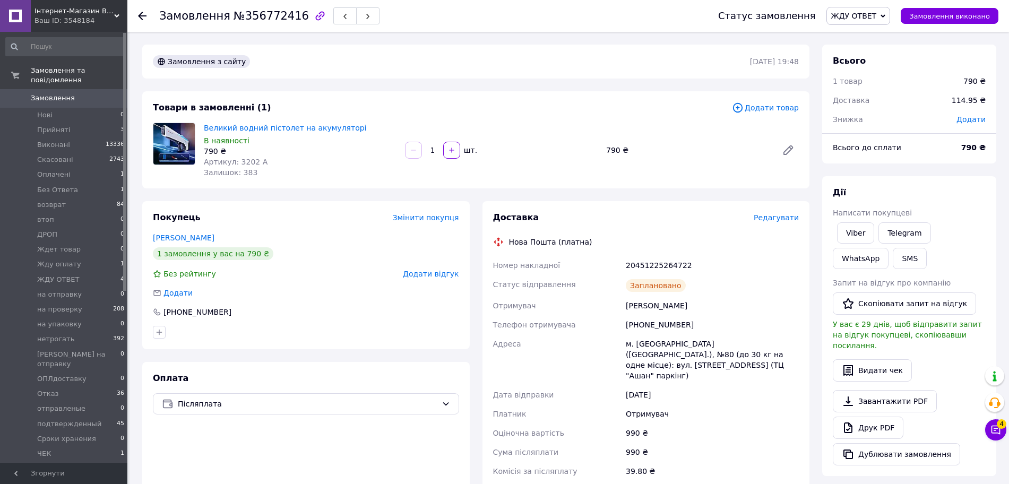
click at [651, 256] on div "20451225264722" at bounding box center [712, 265] width 177 height 19
click at [654, 265] on div "20451225264722" at bounding box center [712, 265] width 177 height 19
copy div "20451225264722"
click at [641, 324] on div "+380675222339" at bounding box center [712, 324] width 177 height 19
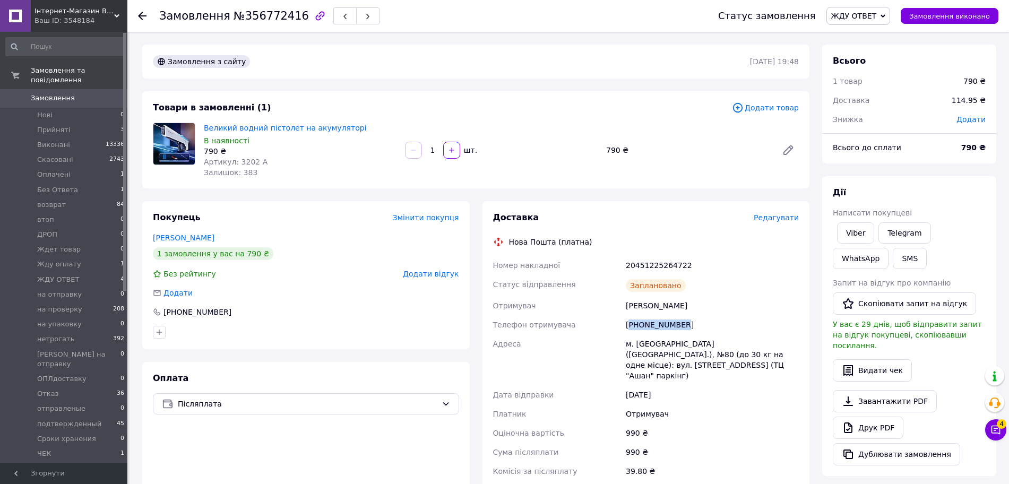
click at [641, 324] on div "+380675222339" at bounding box center [712, 324] width 177 height 19
copy div "+380675222339"
click at [670, 268] on div "20451225264722" at bounding box center [712, 265] width 177 height 19
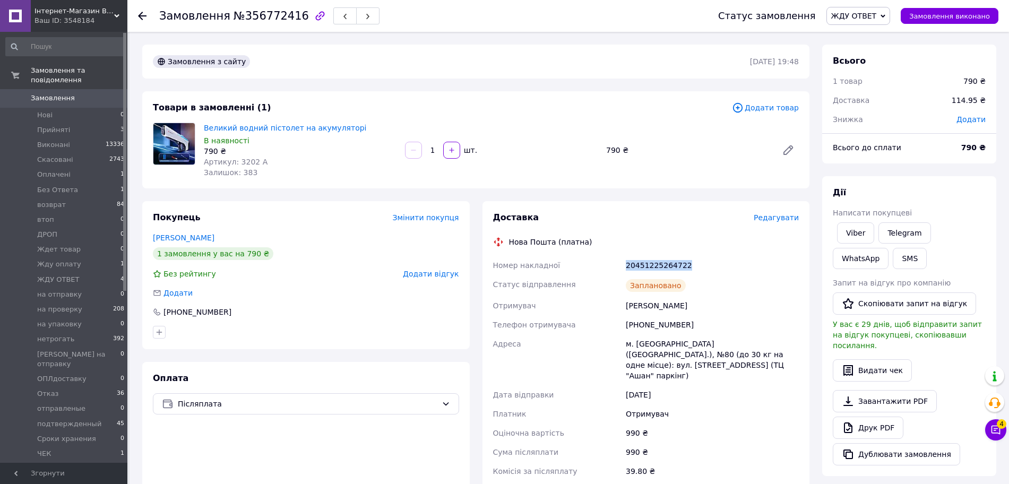
copy div "20451225264722"
click at [851, 17] on span "ЖДУ ОТВЕТ" at bounding box center [854, 16] width 46 height 8
click at [894, 90] on li "подтвержденный" at bounding box center [884, 89] width 115 height 16
click at [85, 123] on li "Прийняті 3" at bounding box center [65, 130] width 131 height 15
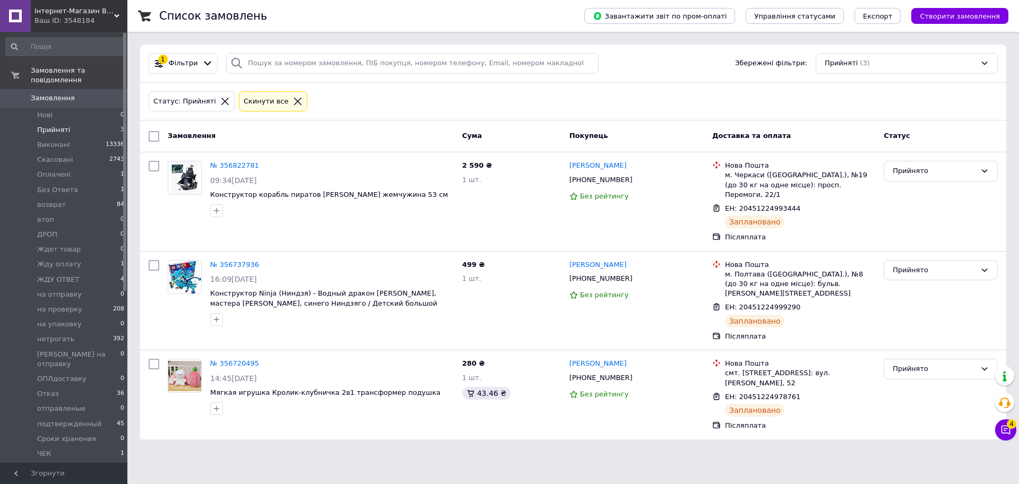
click at [291, 102] on div at bounding box center [298, 102] width 14 height 10
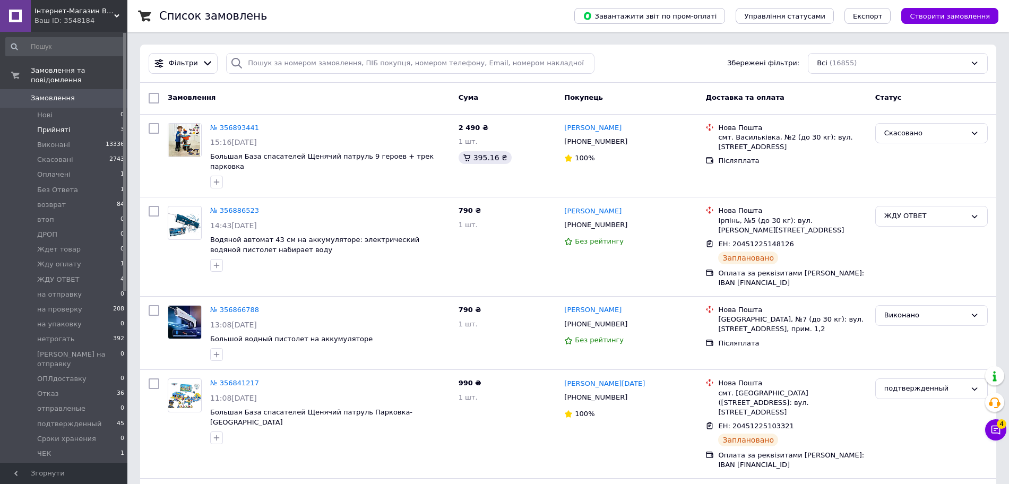
click at [60, 125] on li "Прийняті 3" at bounding box center [65, 130] width 131 height 15
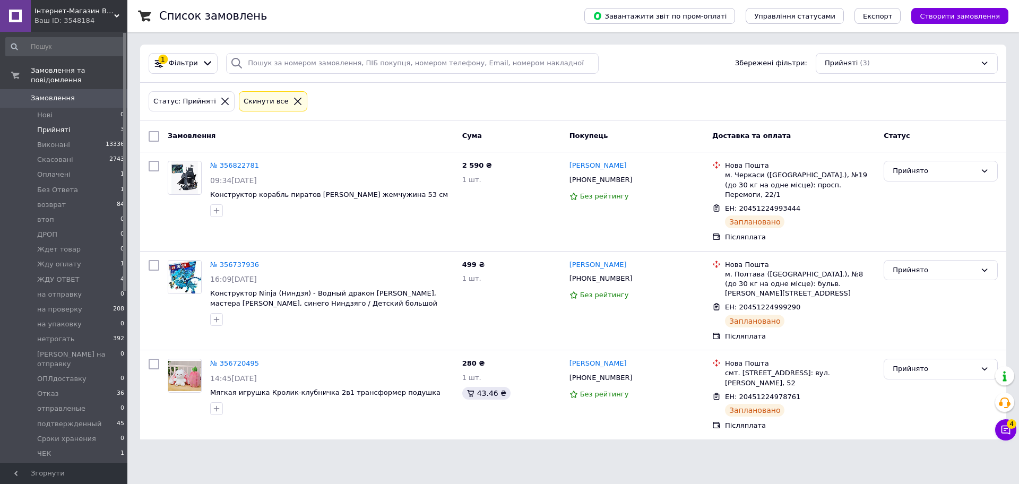
click at [293, 97] on icon at bounding box center [298, 102] width 10 height 10
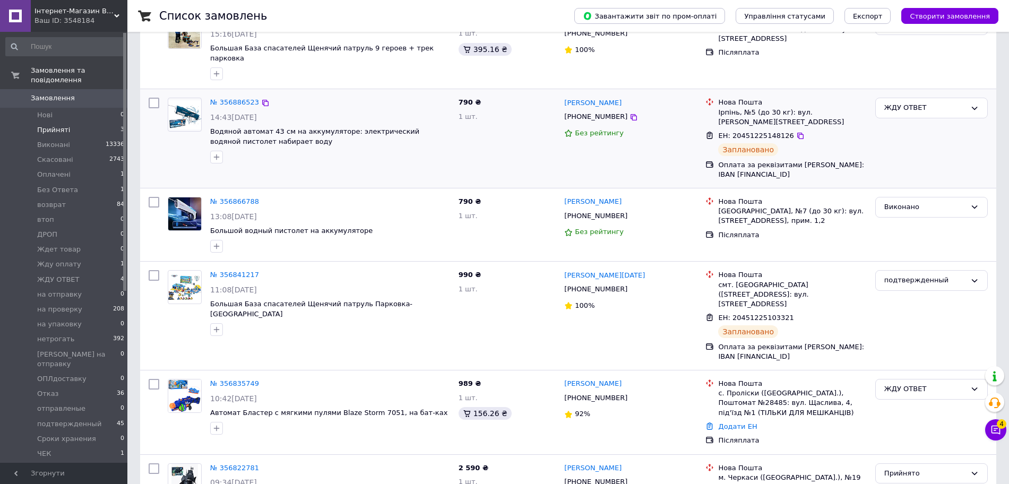
scroll to position [265, 0]
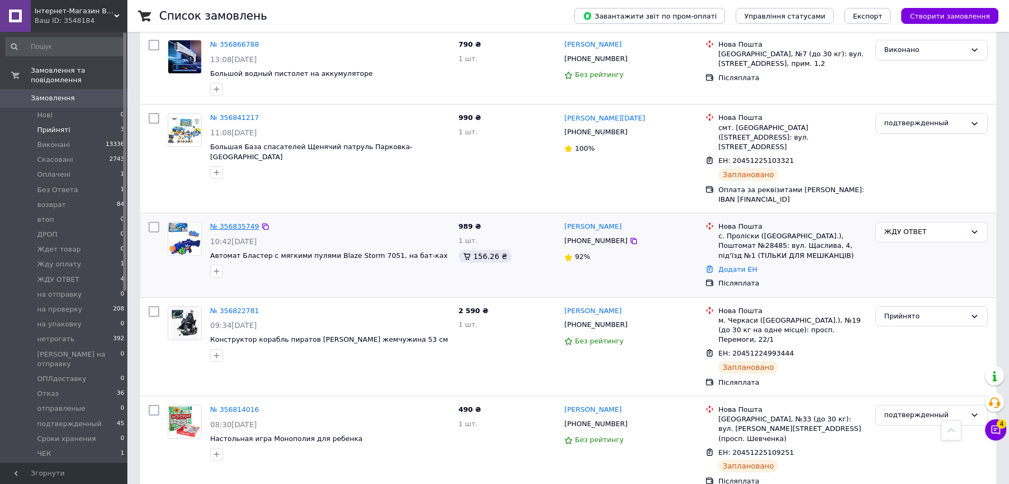
click at [232, 227] on link "№ 356835749" at bounding box center [234, 226] width 49 height 8
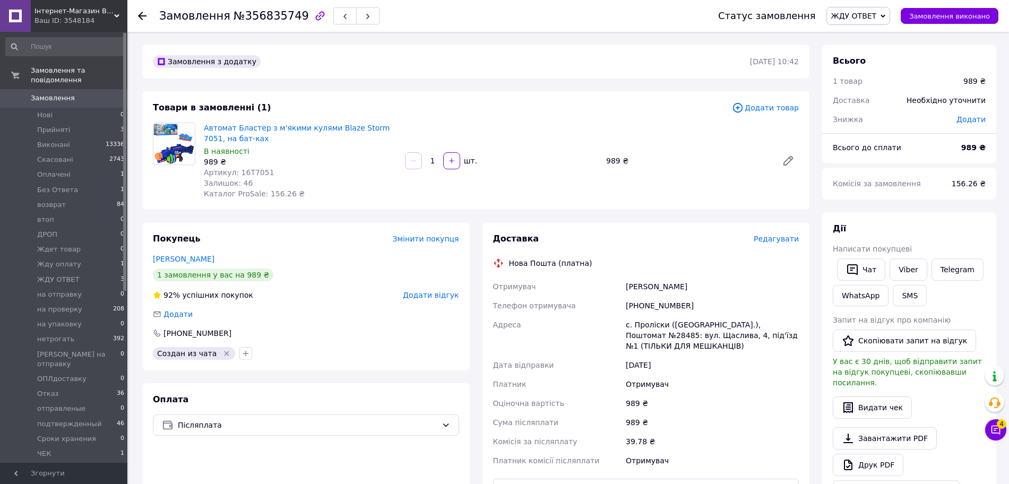
click at [768, 240] on span "Редагувати" at bounding box center [776, 239] width 45 height 8
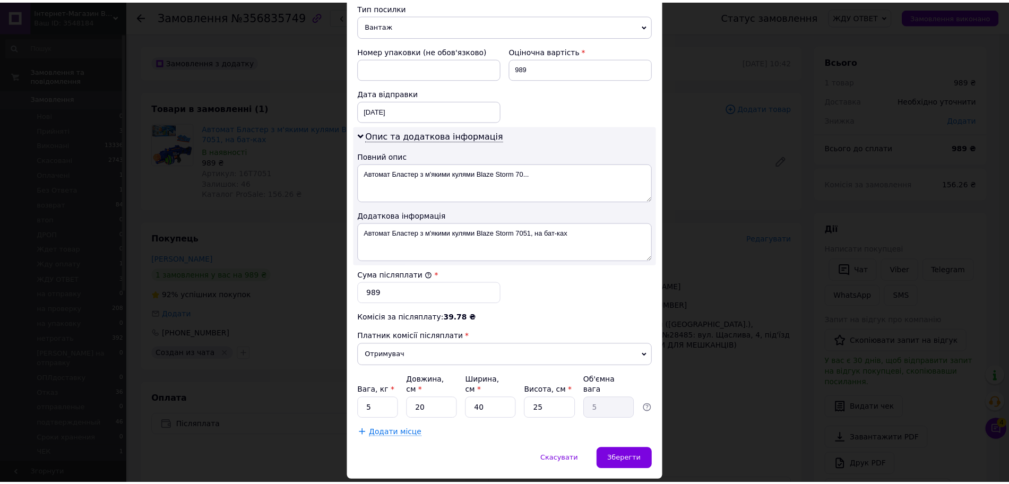
scroll to position [445, 0]
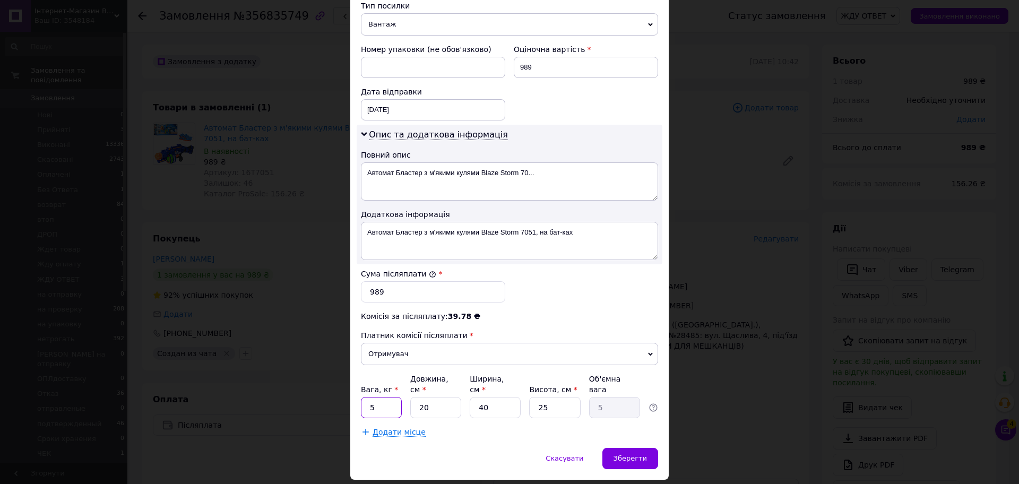
click at [379, 397] on input "5" at bounding box center [381, 407] width 41 height 21
drag, startPoint x: 379, startPoint y: 377, endPoint x: 338, endPoint y: 377, distance: 41.4
click at [376, 397] on input "5" at bounding box center [381, 407] width 41 height 21
type input "1"
click at [494, 397] on input "40" at bounding box center [495, 407] width 51 height 21
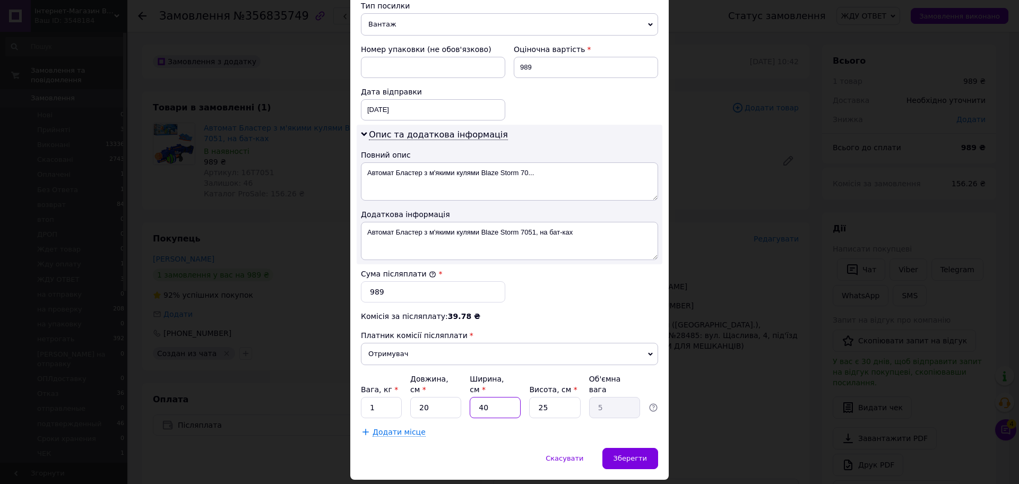
click at [494, 397] on input "40" at bounding box center [495, 407] width 51 height 21
type input "2"
type input "0.25"
type input "20"
type input "2.5"
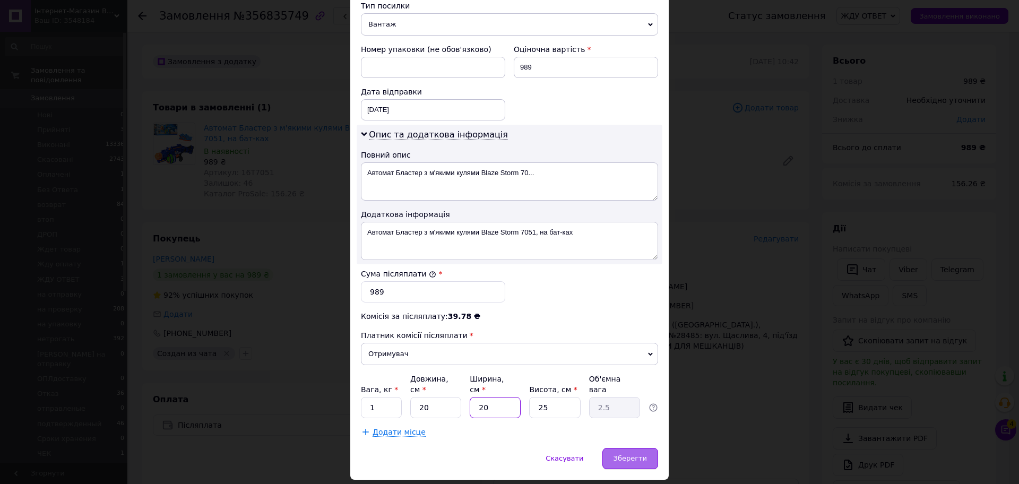
type input "20"
click at [639, 448] on div "Зберегти" at bounding box center [630, 458] width 56 height 21
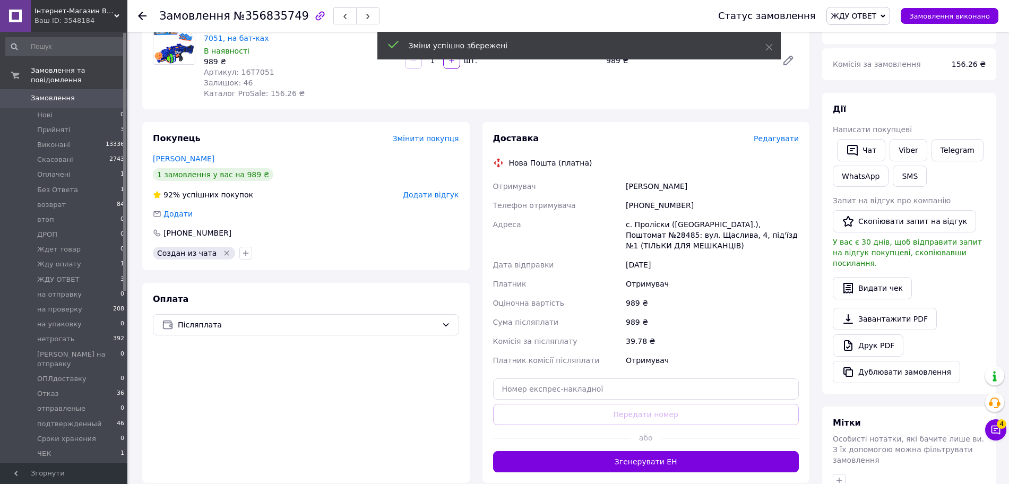
scroll to position [133, 0]
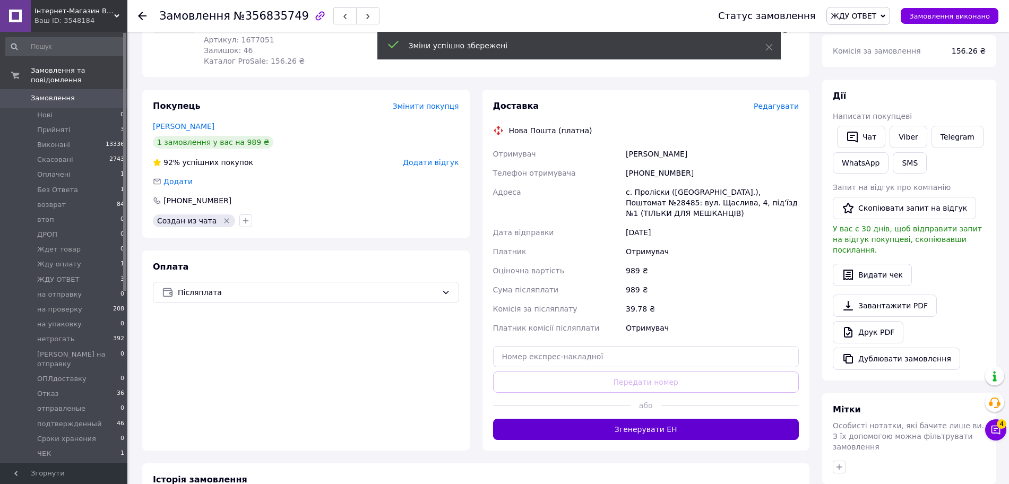
drag, startPoint x: 643, startPoint y: 431, endPoint x: 586, endPoint y: 419, distance: 57.5
click at [641, 429] on button "Згенерувати ЕН" at bounding box center [646, 429] width 306 height 21
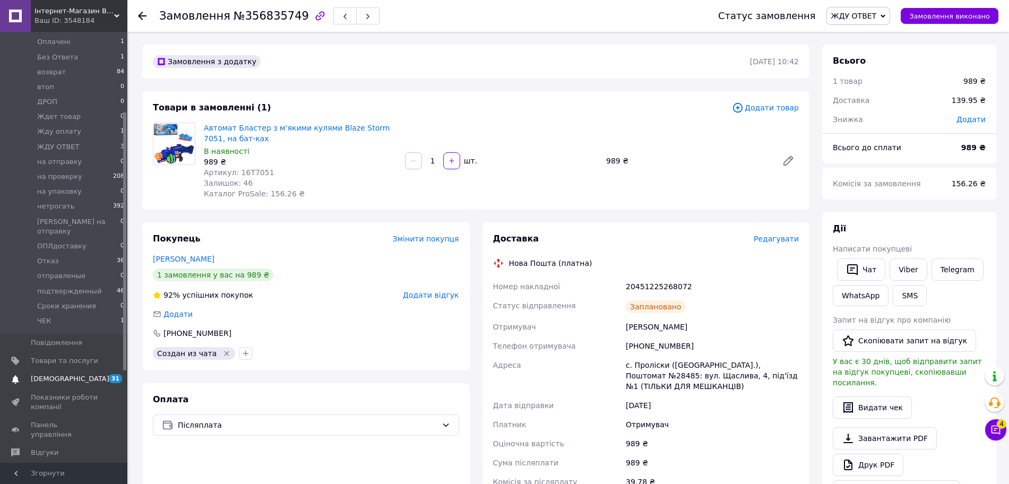
click at [66, 374] on span "[DEMOGRAPHIC_DATA]" at bounding box center [70, 379] width 79 height 10
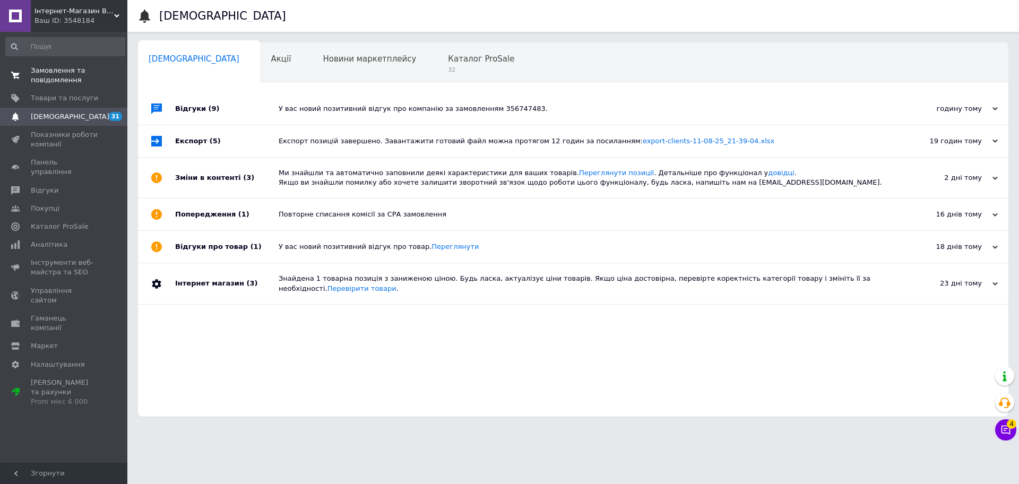
click at [94, 67] on span "Замовлення та повідомлення" at bounding box center [64, 75] width 67 height 19
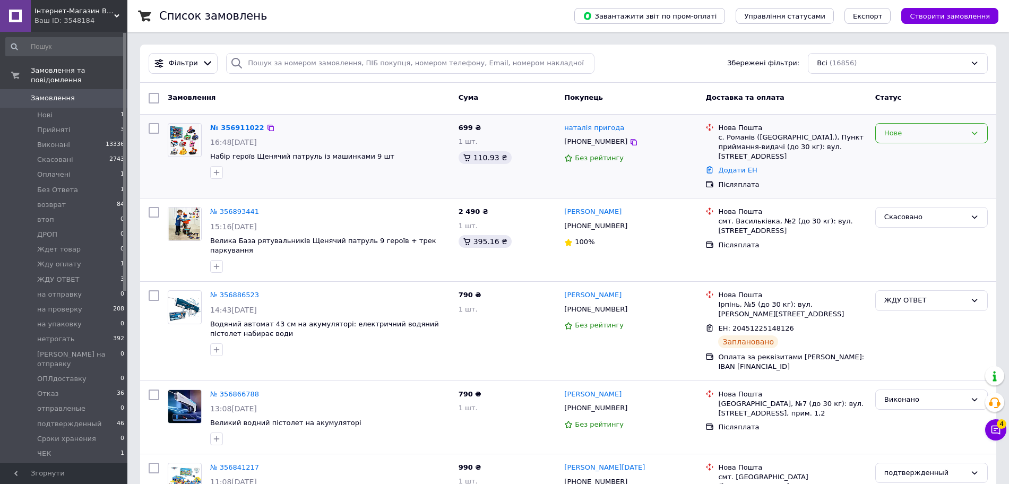
click at [905, 135] on div "Нове" at bounding box center [925, 133] width 82 height 11
click at [906, 150] on li "Прийнято" at bounding box center [931, 155] width 111 height 20
click at [388, 157] on span "Набор героев Щенячий патруль с машинками 9 шт" at bounding box center [330, 157] width 240 height 10
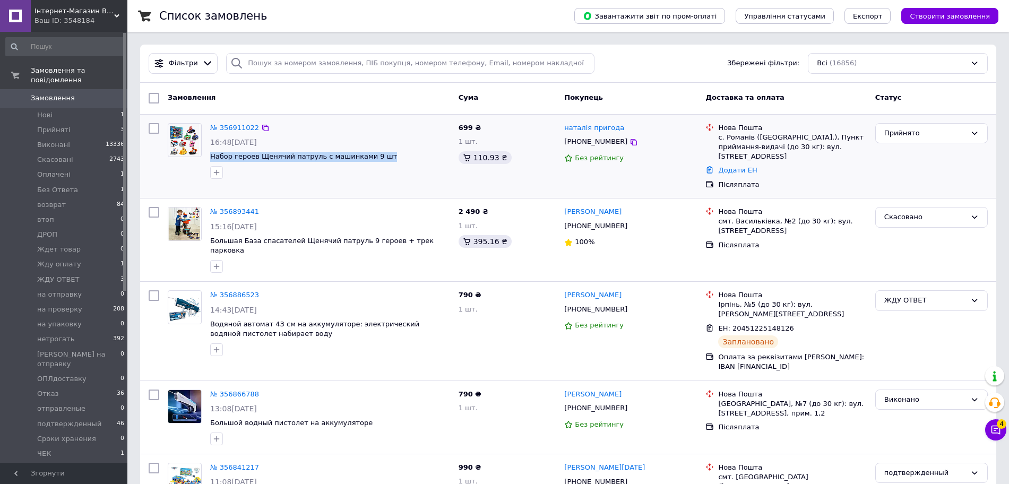
click at [388, 157] on span "Набор героев Щенячий патруль с машинками 9 шт" at bounding box center [330, 157] width 240 height 10
click at [629, 142] on icon at bounding box center [633, 142] width 8 height 8
click at [946, 137] on div "Прийнято" at bounding box center [925, 133] width 82 height 11
click at [911, 180] on li "Скасовано" at bounding box center [931, 175] width 111 height 20
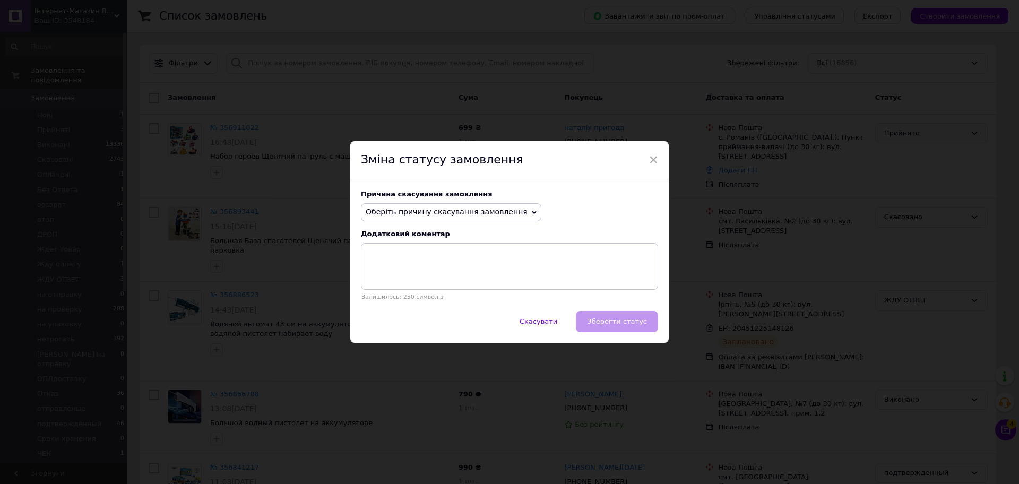
drag, startPoint x: 522, startPoint y: 204, endPoint x: 501, endPoint y: 215, distance: 23.5
click at [518, 206] on div "Оберіть причину скасування замовлення Немає в наявності Немає різновиду товару …" at bounding box center [509, 212] width 297 height 18
click at [501, 215] on span "Оберіть причину скасування замовлення" at bounding box center [447, 212] width 162 height 8
click at [469, 272] on li "На прохання покупця" at bounding box center [450, 277] width 179 height 15
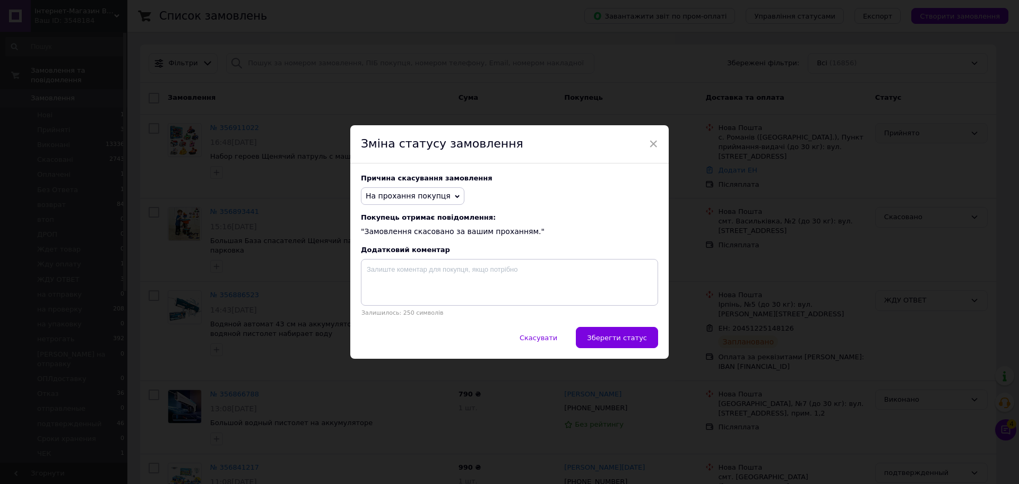
drag, startPoint x: 613, startPoint y: 333, endPoint x: 600, endPoint y: 342, distance: 15.8
click at [614, 335] on button "Зберегти статус" at bounding box center [617, 337] width 82 height 21
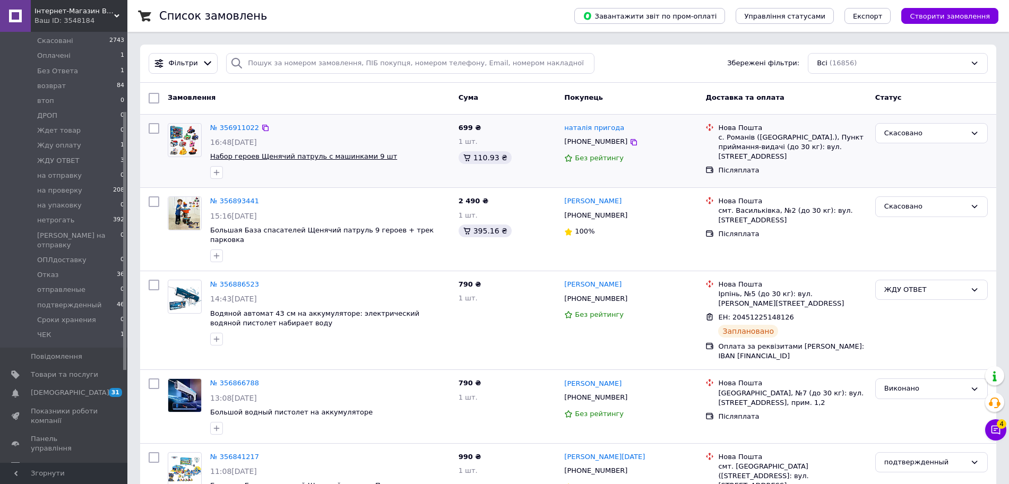
scroll to position [133, 0]
click at [386, 152] on span "Набор героев Щенячий патруль с машинками 9 шт" at bounding box center [330, 157] width 240 height 10
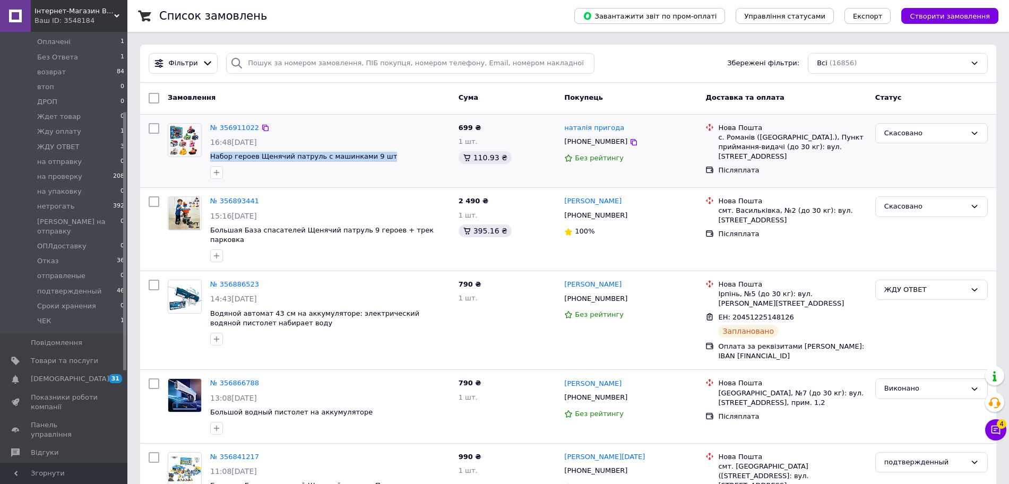
click at [386, 152] on span "Набор героев Щенячий патруль с машинками 9 шт" at bounding box center [330, 157] width 240 height 10
copy div "Набор героев Щенячий патруль с машинками 9 шт"
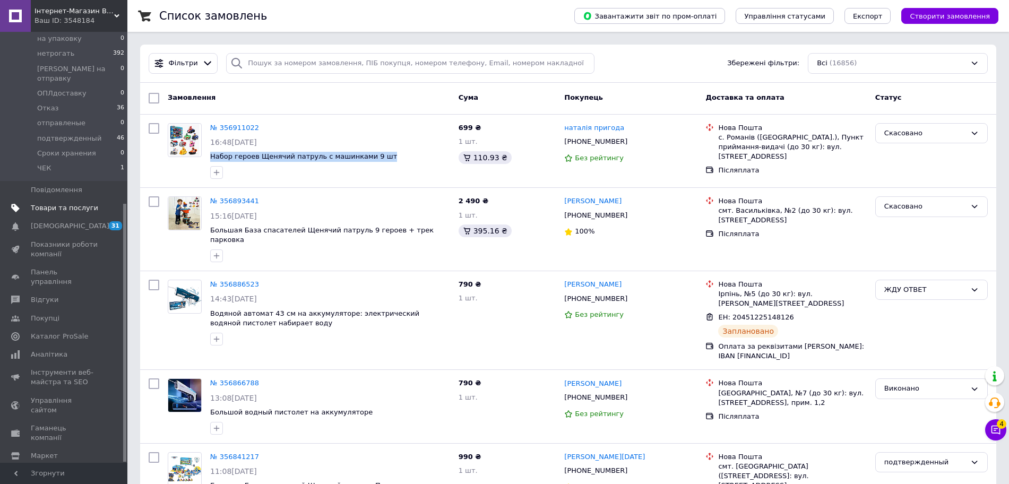
click at [93, 203] on span "Товари та послуги" at bounding box center [64, 208] width 67 height 10
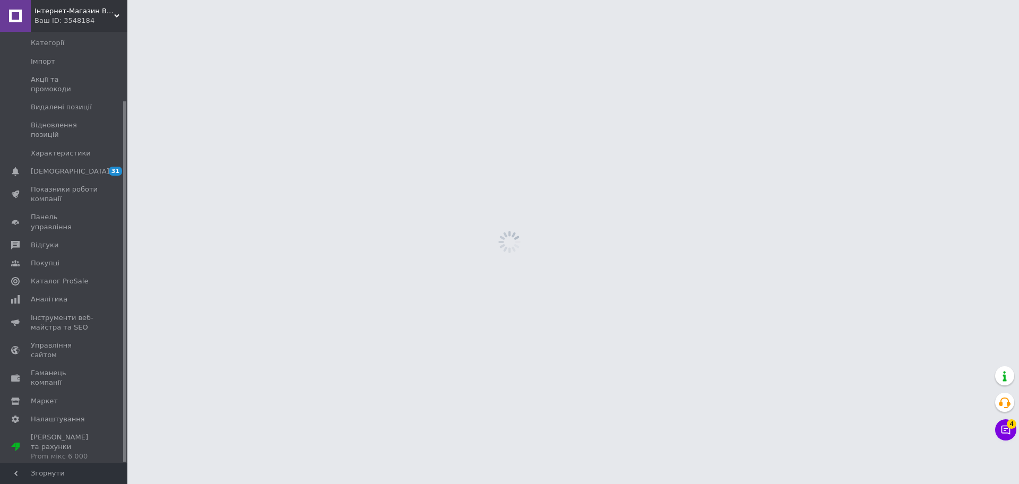
scroll to position [82, 0]
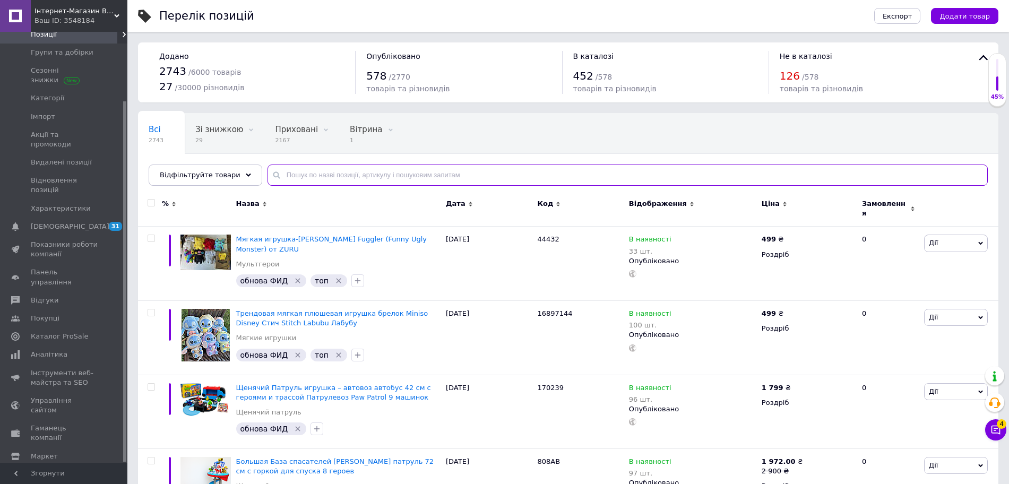
click at [340, 177] on input "text" at bounding box center [627, 175] width 720 height 21
paste input "Набор героев Щенячий патруль с машинками 9 шт"
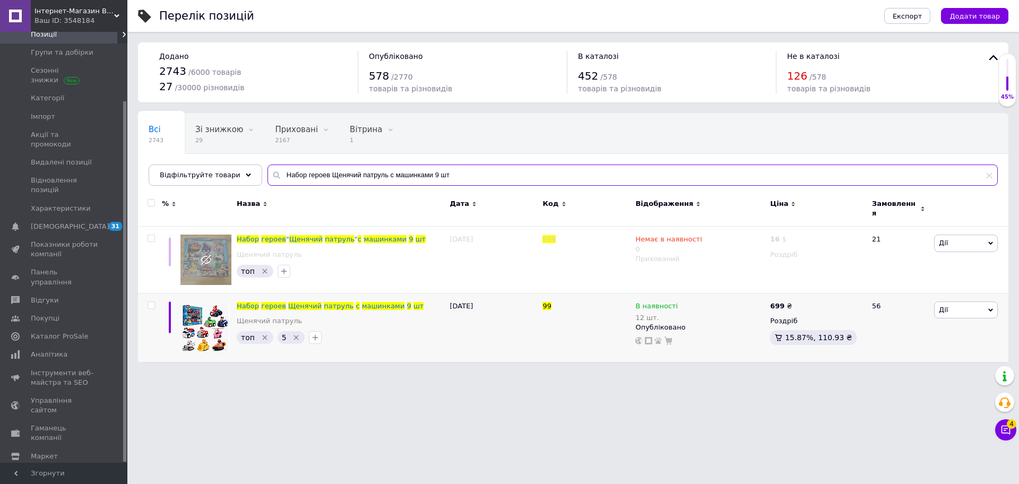
type input "Набор героев Щенячий патруль с машинками 9 шт"
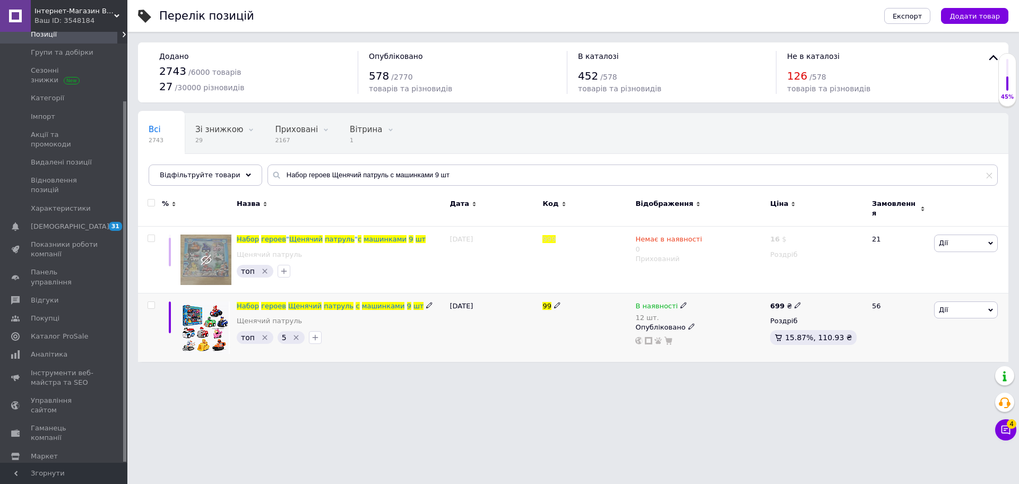
click at [973, 301] on span "Дії" at bounding box center [966, 309] width 64 height 17
click at [680, 302] on icon at bounding box center [683, 305] width 6 height 6
click at [703, 312] on li "Немає в наявності" at bounding box center [741, 319] width 101 height 15
click at [703, 330] on input "12" at bounding box center [730, 338] width 81 height 21
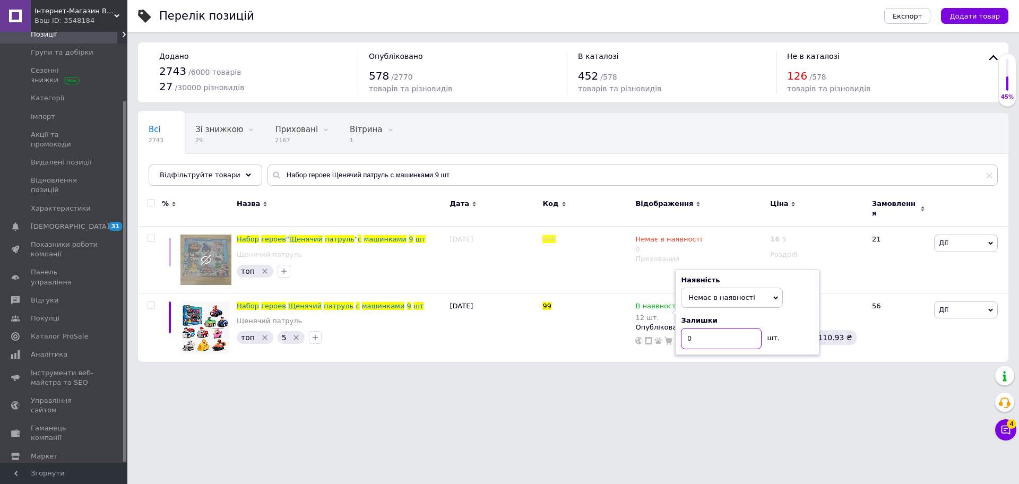
type input "0"
click at [763, 373] on html "Інтернет-Магазин BRO Ваш ID: 3548184 Сайт Інтернет-Магазин BRO Кабінет покупця …" at bounding box center [509, 186] width 1019 height 373
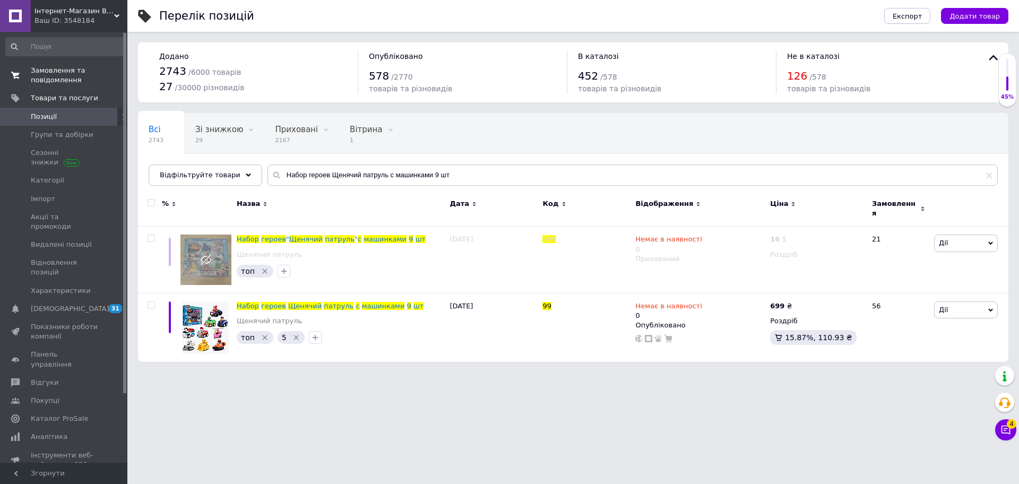
click at [57, 68] on span "Замовлення та повідомлення" at bounding box center [64, 75] width 67 height 19
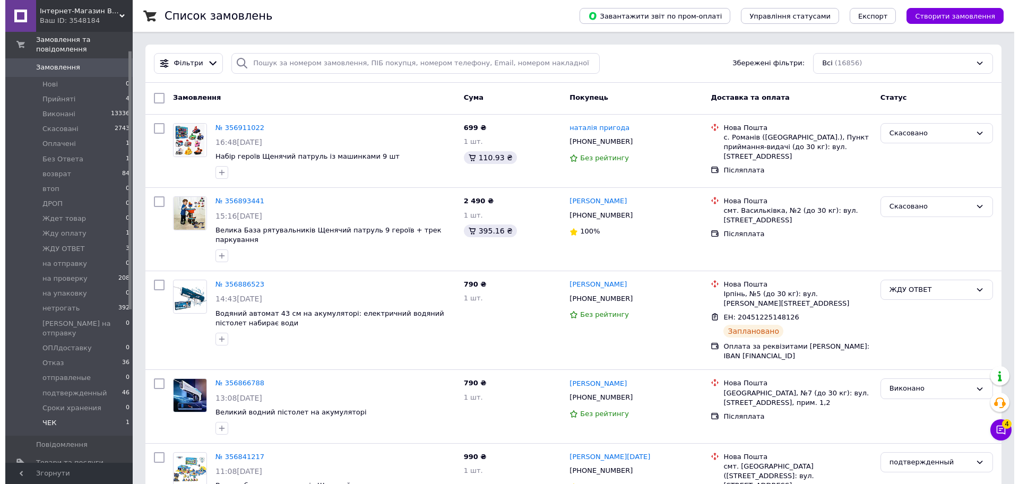
scroll to position [66, 0]
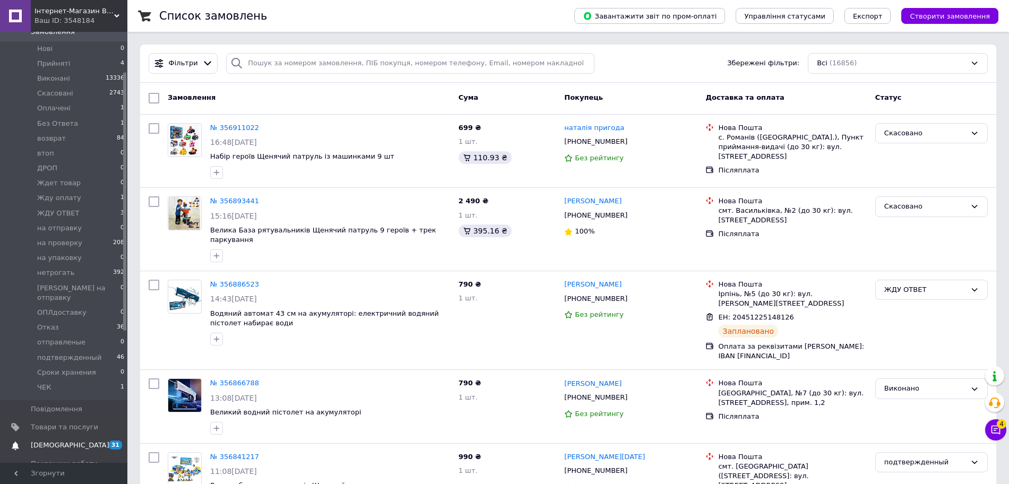
click at [80, 440] on span "[DEMOGRAPHIC_DATA]" at bounding box center [64, 445] width 67 height 10
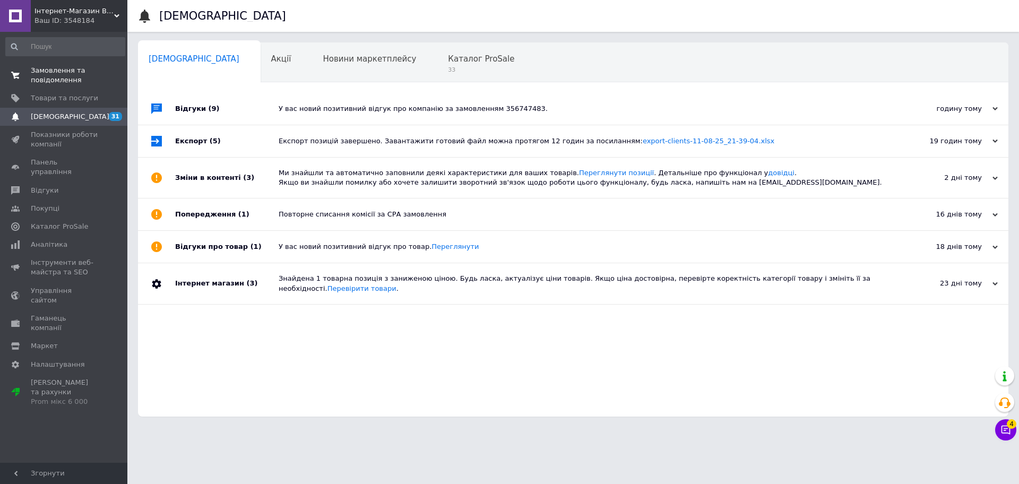
click at [83, 89] on link "Замовлення та повідомлення 0 0" at bounding box center [65, 76] width 131 height 28
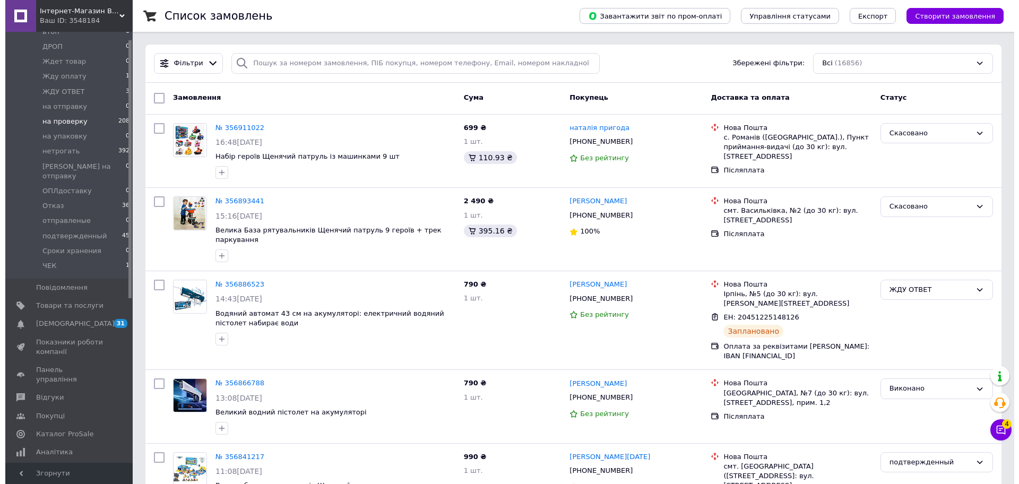
scroll to position [199, 0]
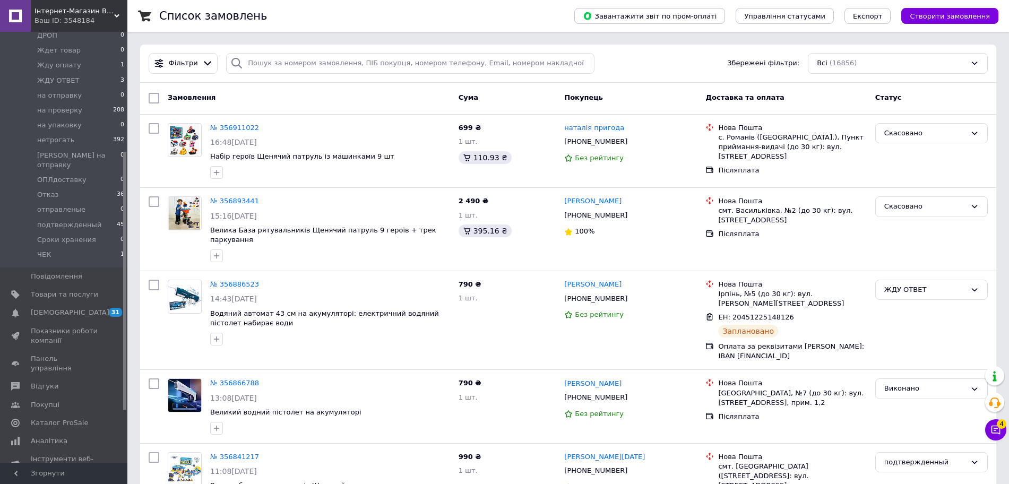
click at [78, 308] on span "[DEMOGRAPHIC_DATA]" at bounding box center [64, 313] width 67 height 10
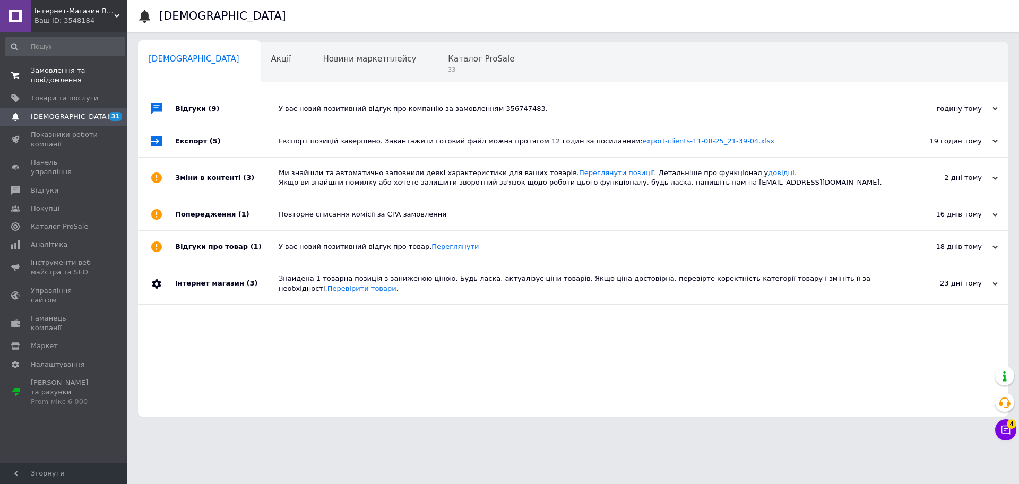
click at [91, 81] on span "Замовлення та повідомлення" at bounding box center [64, 75] width 67 height 19
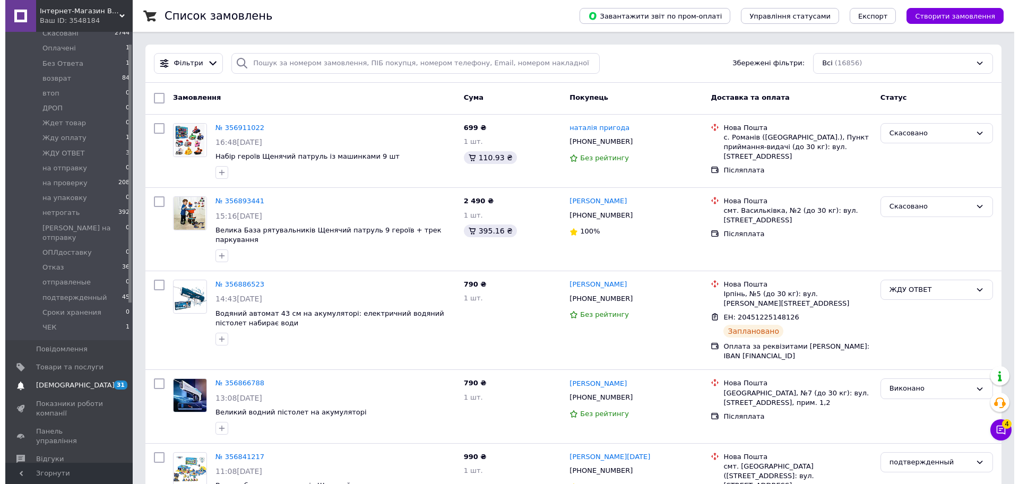
scroll to position [133, 0]
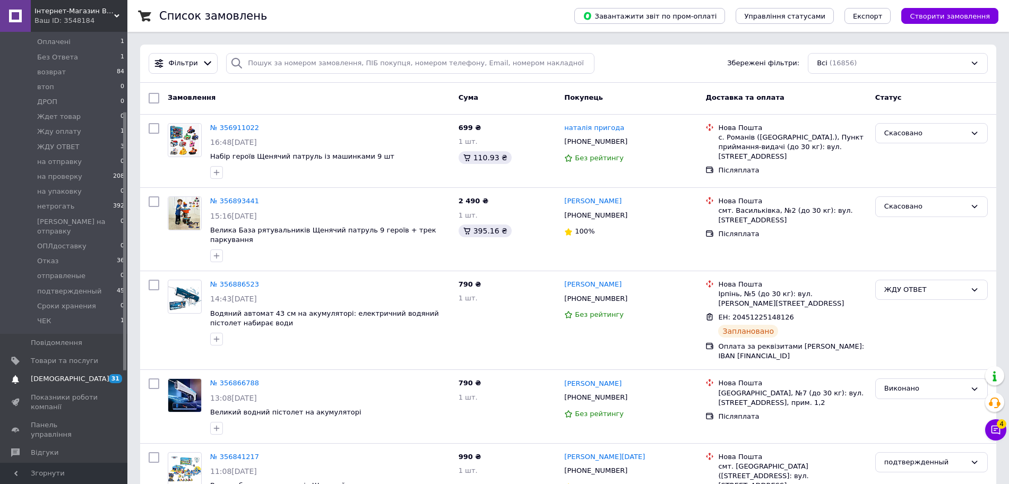
click at [66, 374] on span "[DEMOGRAPHIC_DATA]" at bounding box center [70, 379] width 79 height 10
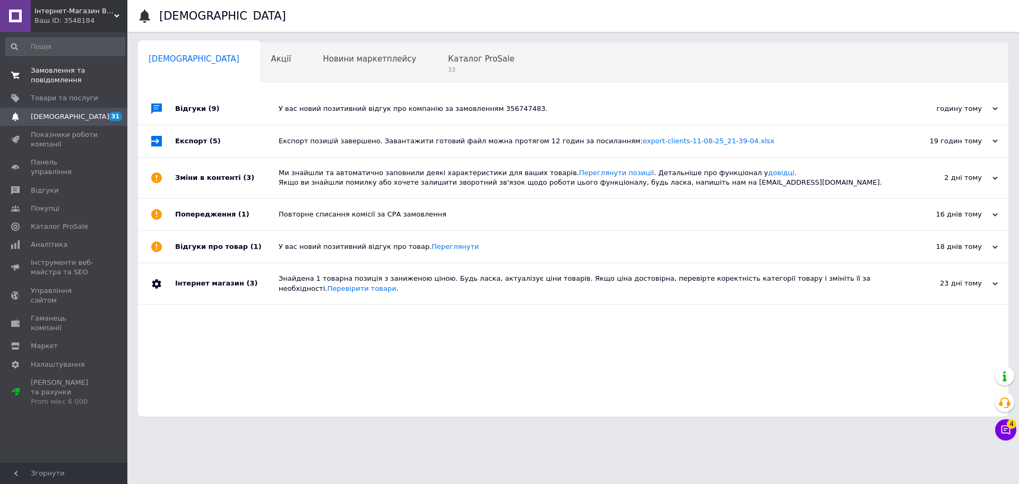
click at [68, 80] on span "Замовлення та повідомлення" at bounding box center [64, 75] width 67 height 19
